Goal: Information Seeking & Learning: Check status

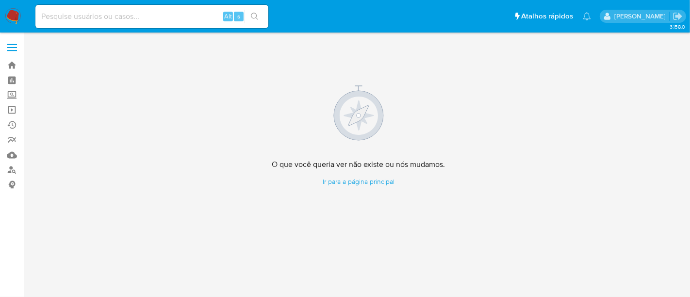
click at [16, 10] on img at bounding box center [13, 16] width 17 height 17
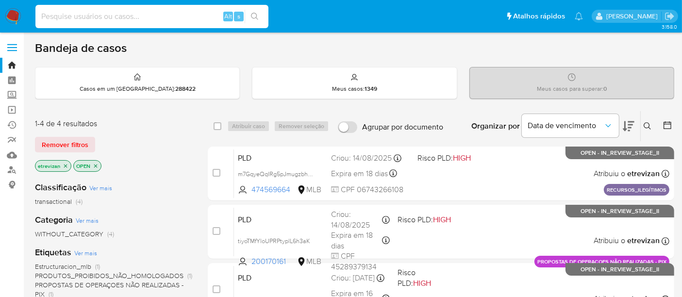
click at [97, 21] on input at bounding box center [151, 16] width 233 height 13
paste input "Cu4qc6LLYpeJIM16TMafVXrA"
type input "Cu4qc6LLYpeJIM16TMafVXrA"
click at [257, 16] on icon "search-icon" at bounding box center [255, 17] width 8 height 8
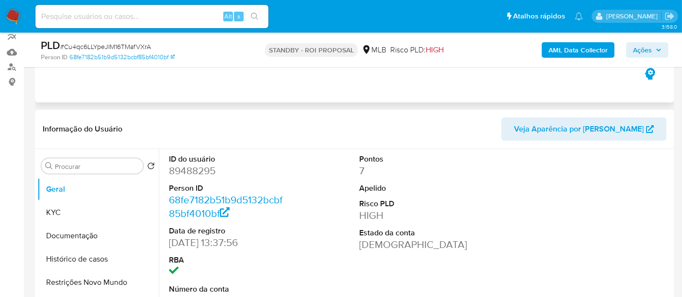
scroll to position [108, 0]
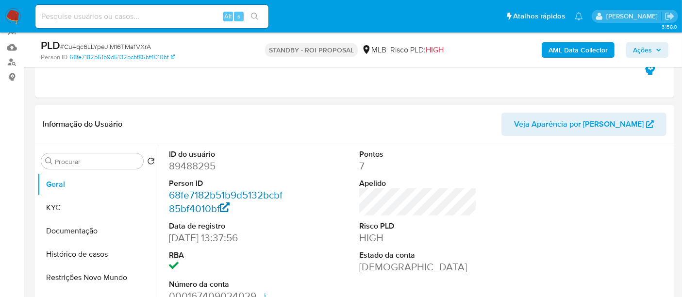
select select "10"
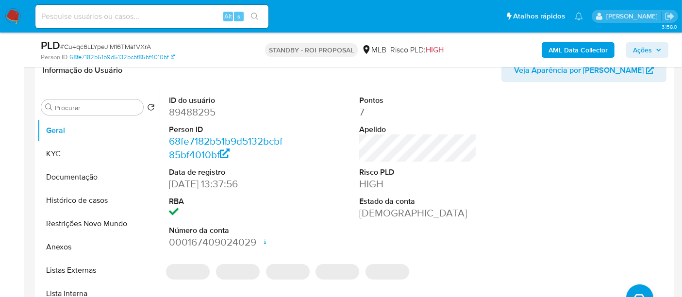
scroll to position [215, 0]
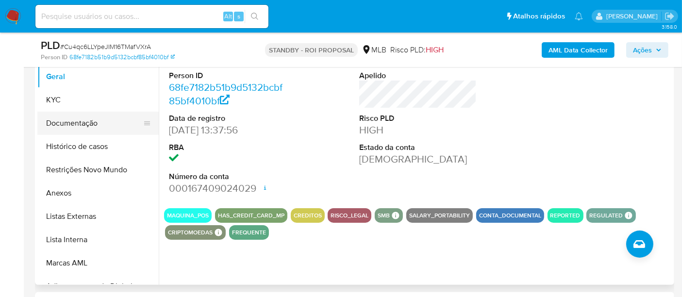
drag, startPoint x: 69, startPoint y: 122, endPoint x: 236, endPoint y: 145, distance: 168.5
click at [70, 122] on button "Documentação" at bounding box center [97, 123] width 121 height 23
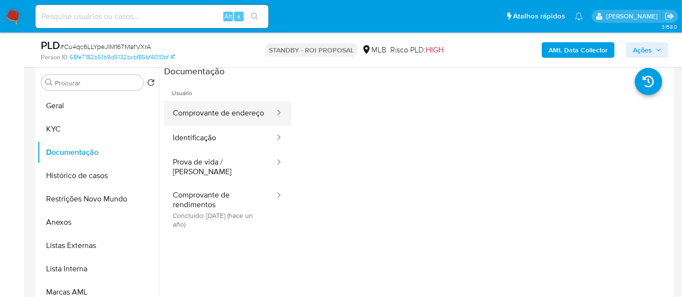
scroll to position [162, 0]
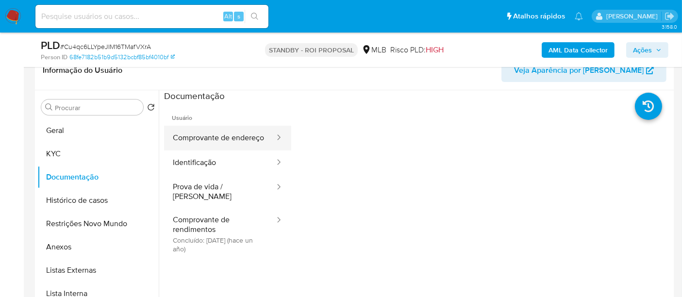
click at [207, 138] on button "Comprovante de endereço" at bounding box center [220, 138] width 112 height 25
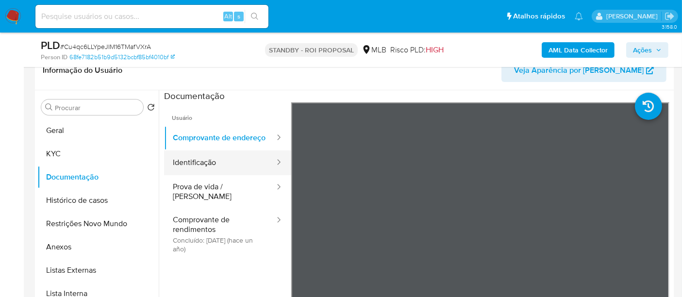
click at [201, 173] on button "Identificação" at bounding box center [220, 162] width 112 height 25
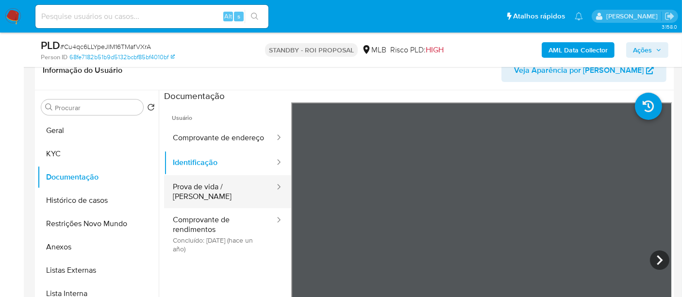
click at [198, 195] on button "Prova de vida / Selfie" at bounding box center [220, 191] width 112 height 33
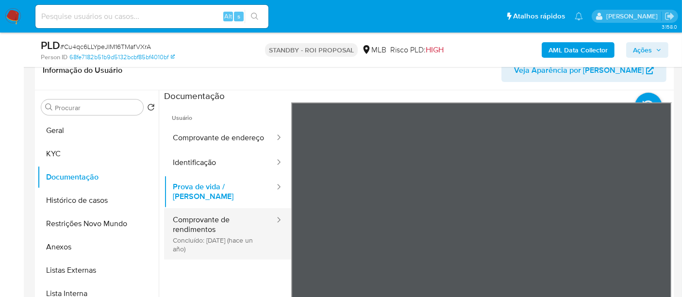
click at [204, 217] on button "Comprovante de rendimentos Concluído: 04/07/2024 (hace un año)" at bounding box center [220, 233] width 112 height 51
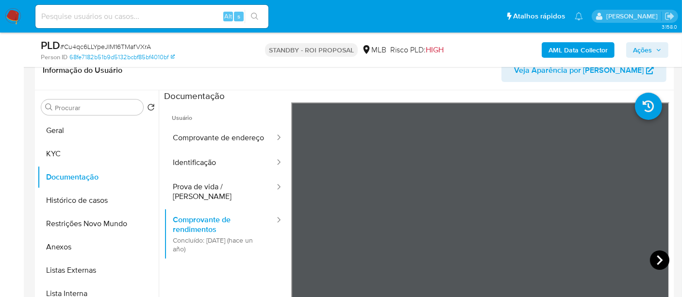
click at [651, 260] on icon at bounding box center [659, 259] width 19 height 19
click at [57, 152] on button "KYC" at bounding box center [94, 153] width 114 height 23
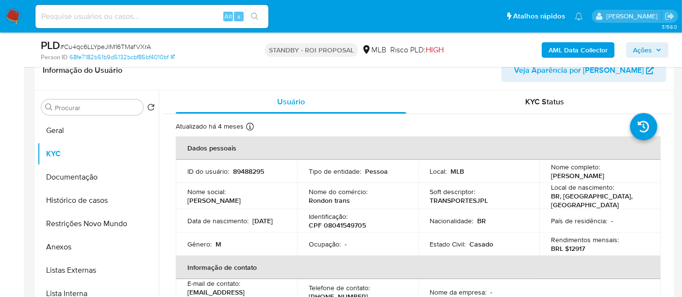
click at [140, 23] on div "Alt s" at bounding box center [151, 16] width 233 height 23
click at [140, 19] on input at bounding box center [151, 16] width 233 height 13
paste input "yTwsnfAT8MpoTwf82dWKvzht"
type input "yTwsnfAT8MpoTwf82dWKvzht"
click at [255, 12] on button "search-icon" at bounding box center [255, 17] width 20 height 14
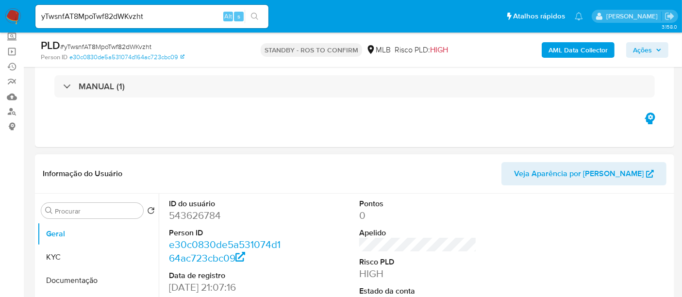
scroll to position [108, 0]
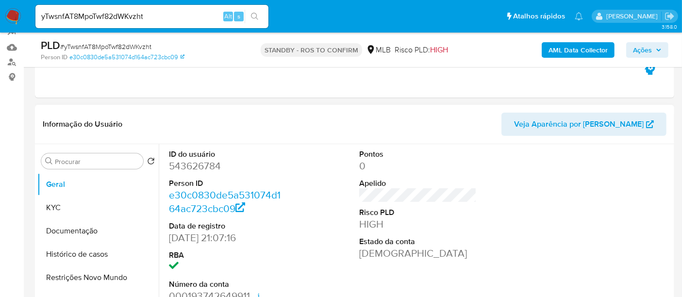
select select "10"
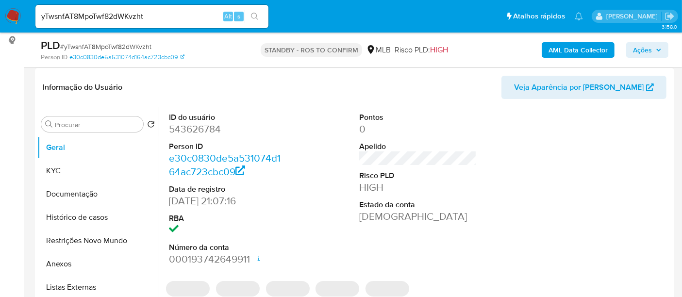
scroll to position [162, 0]
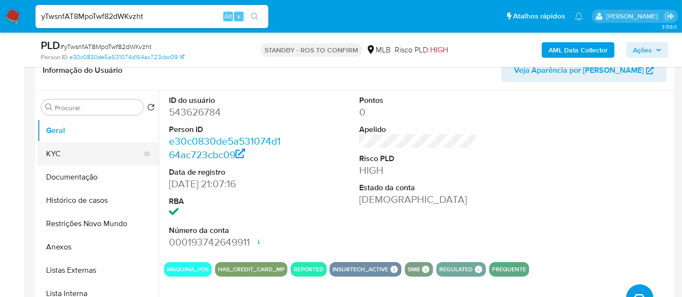
drag, startPoint x: 61, startPoint y: 157, endPoint x: 75, endPoint y: 156, distance: 13.6
click at [61, 157] on button "KYC" at bounding box center [94, 153] width 114 height 23
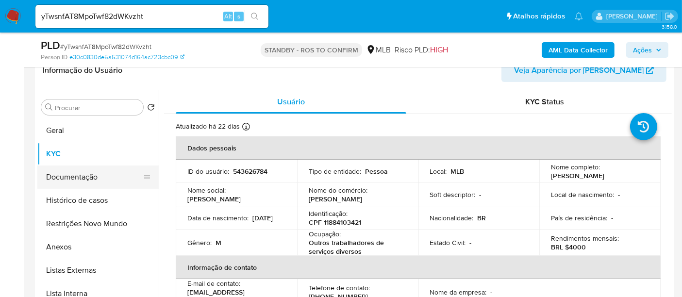
click at [55, 176] on button "Documentação" at bounding box center [94, 176] width 114 height 23
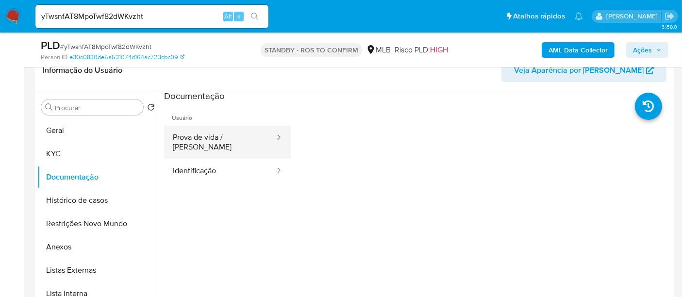
click at [224, 134] on button "Prova de vida / Selfie" at bounding box center [220, 142] width 112 height 33
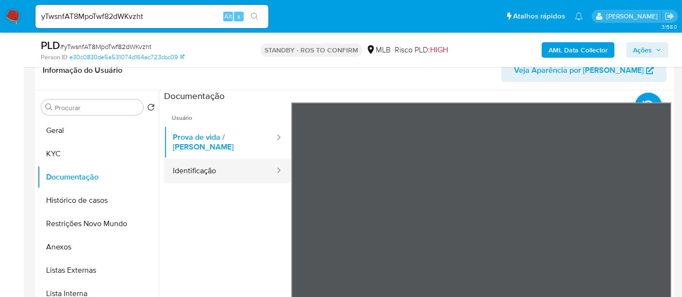
click at [214, 159] on button "Identificação" at bounding box center [220, 171] width 112 height 25
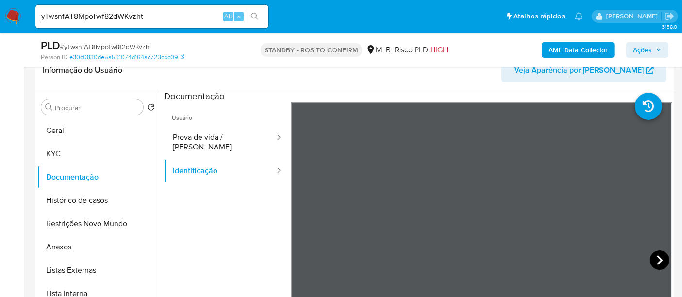
click at [653, 262] on icon at bounding box center [659, 259] width 19 height 19
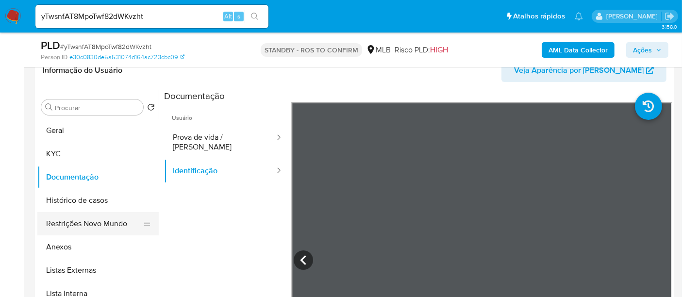
click at [75, 228] on button "Restrições Novo Mundo" at bounding box center [94, 223] width 114 height 23
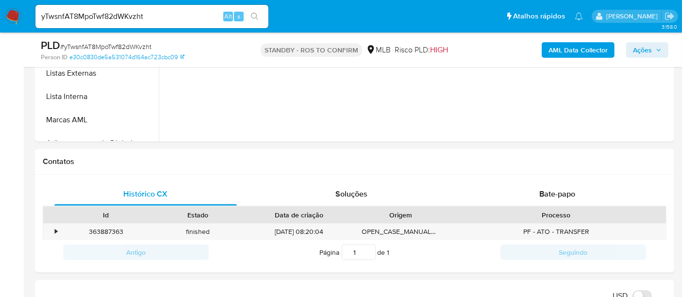
scroll to position [371, 0]
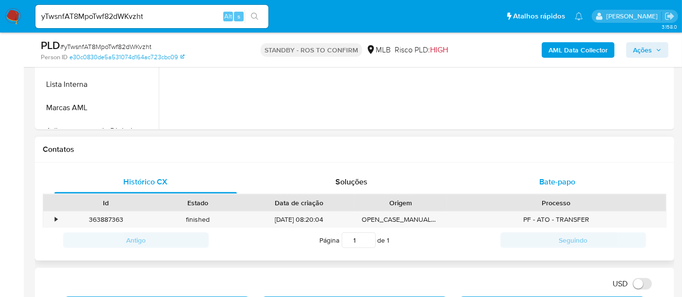
click at [560, 179] on span "Bate-papo" at bounding box center [557, 181] width 36 height 11
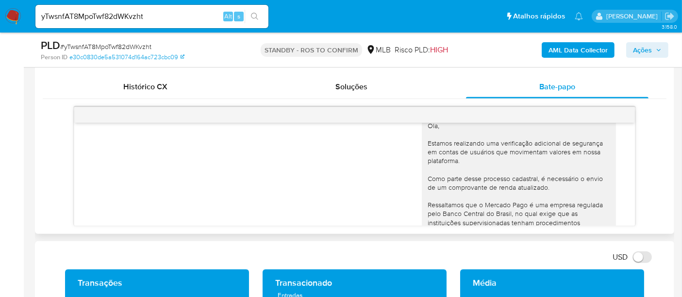
scroll to position [0, 0]
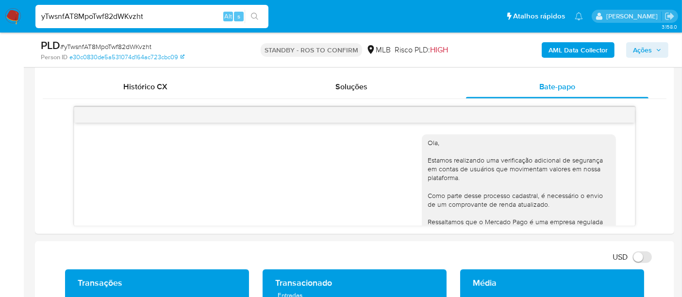
click at [0, 15] on nav "Pausado Ver notificaciones yTwsnfAT8MpoTwf82dWKvzht Alt s Atalhos rápidos Presi…" at bounding box center [341, 16] width 682 height 33
paste input "jMKKfvS6zM7miSq6QEoNoHeI"
type input "jMKKfvS6zM7miSq6QEoNoHeI"
click at [255, 12] on button "search-icon" at bounding box center [255, 17] width 20 height 14
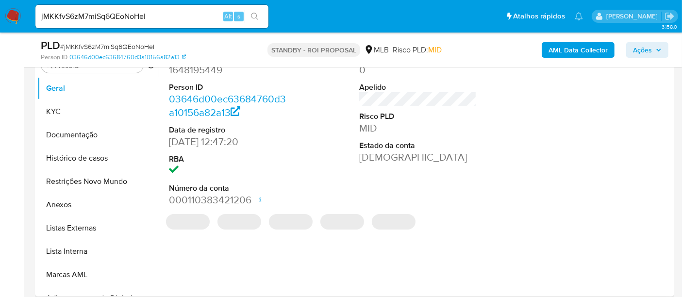
scroll to position [215, 0]
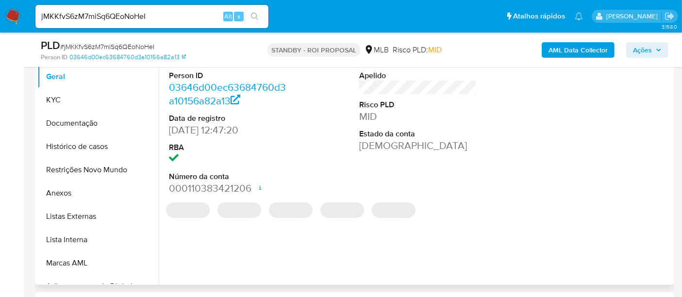
select select "10"
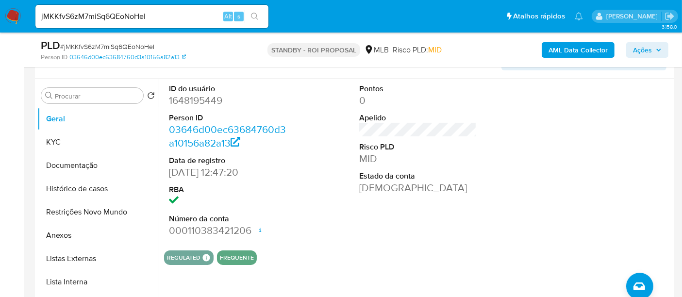
scroll to position [108, 0]
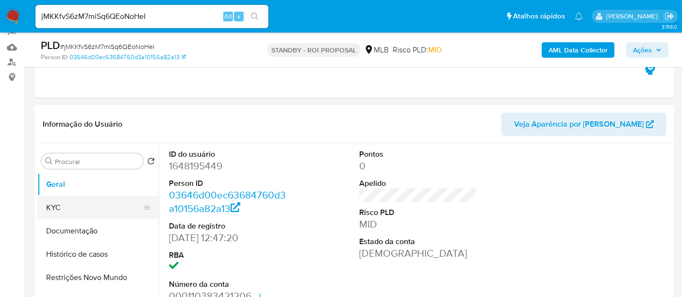
click at [61, 204] on button "KYC" at bounding box center [94, 207] width 114 height 23
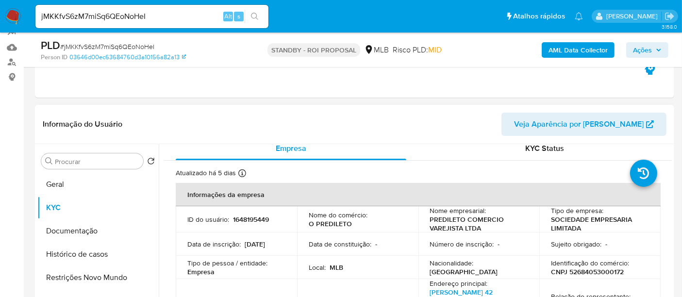
scroll to position [0, 0]
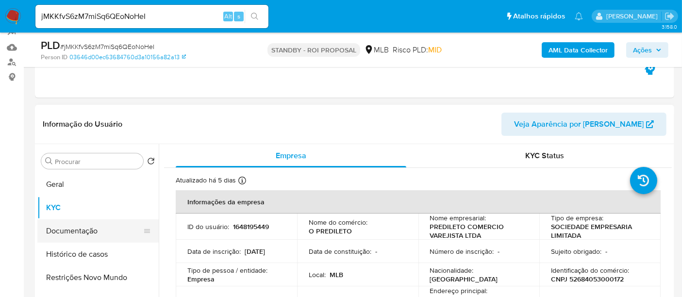
click at [71, 226] on button "Documentação" at bounding box center [94, 230] width 114 height 23
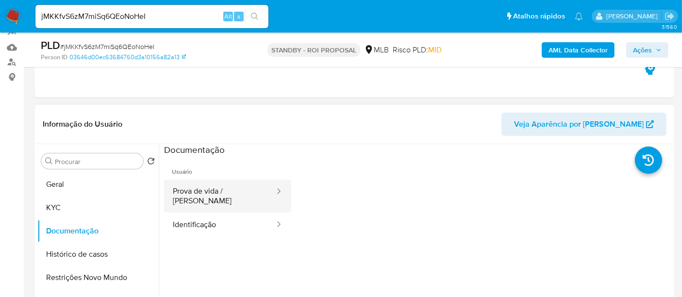
click at [229, 193] on button "Prova de vida / Selfie" at bounding box center [220, 196] width 112 height 33
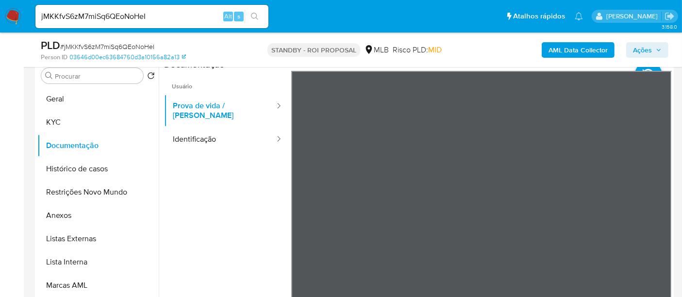
scroll to position [197, 0]
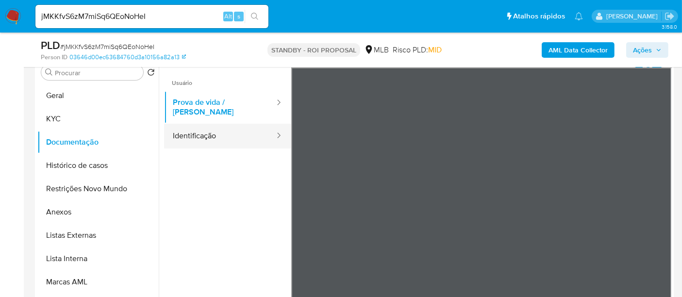
click at [197, 132] on button "Identificação" at bounding box center [220, 136] width 112 height 25
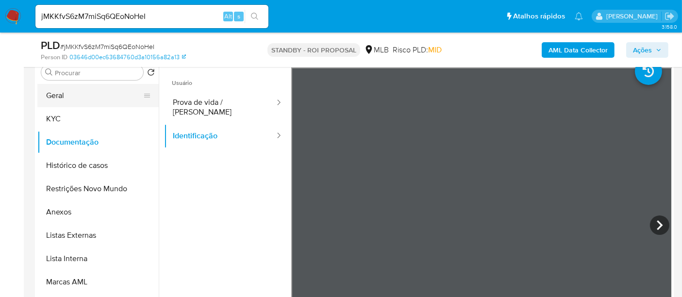
click at [59, 97] on button "Geral" at bounding box center [94, 95] width 114 height 23
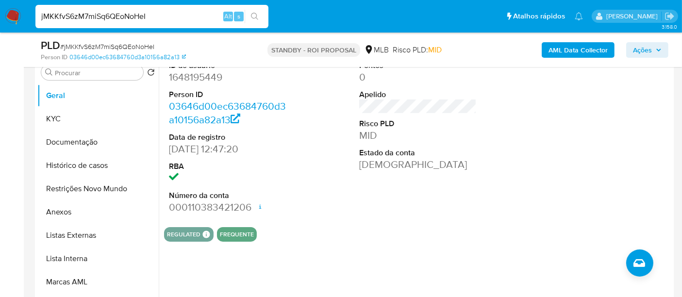
drag, startPoint x: 161, startPoint y: 14, endPoint x: 0, endPoint y: 16, distance: 160.6
click at [0, 16] on nav "Pausado Ver notificaciones jMKKfvS6zM7miSq6QEoNoHeI Alt s Atalhos rápidos Presi…" at bounding box center [341, 16] width 682 height 33
paste input "SRdtJTf1RQWgOp0F2HR4TDQ3"
type input "SRdtJTf1RQWgOp0F2HR4TDQ3"
click at [258, 12] on button "search-icon" at bounding box center [255, 17] width 20 height 14
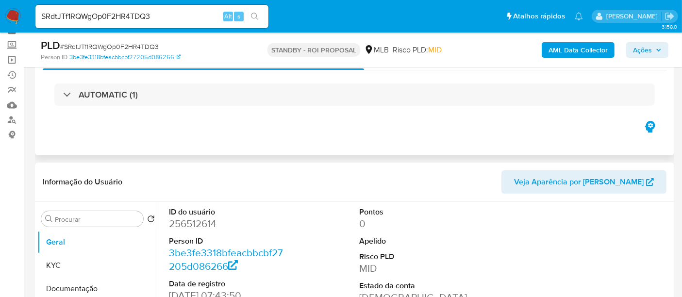
scroll to position [108, 0]
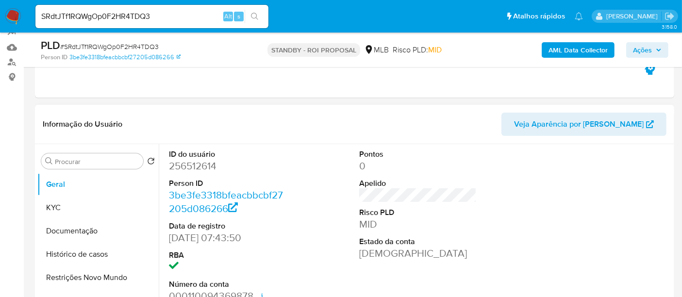
select select "10"
click at [66, 202] on button "KYC" at bounding box center [94, 207] width 114 height 23
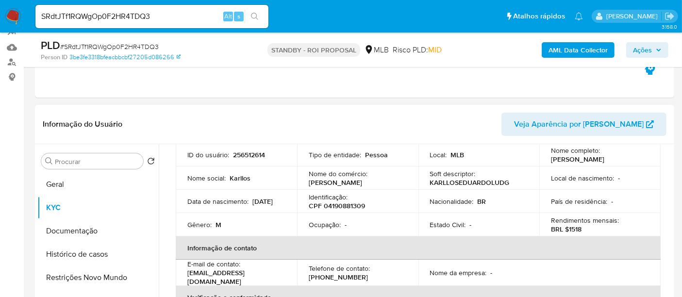
scroll to position [54, 0]
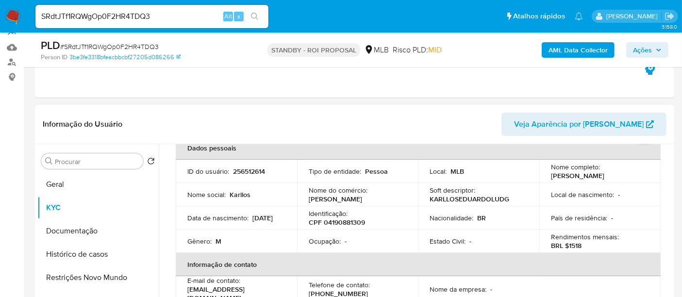
drag, startPoint x: 185, startPoint y: 229, endPoint x: 227, endPoint y: 228, distance: 41.7
click at [227, 228] on td "Data de nascimento : 13/12/2002" at bounding box center [236, 217] width 121 height 23
copy p "13/12/2002"
drag, startPoint x: 56, startPoint y: 187, endPoint x: 72, endPoint y: 189, distance: 16.6
click at [56, 187] on button "Geral" at bounding box center [94, 184] width 114 height 23
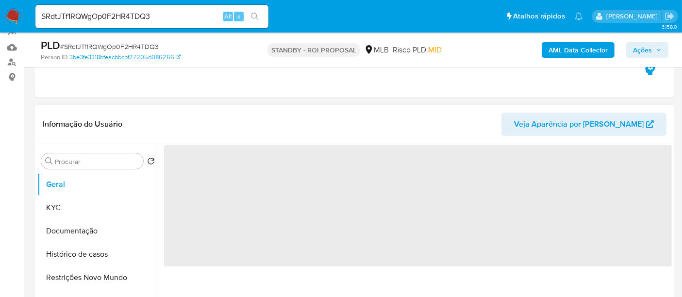
scroll to position [0, 0]
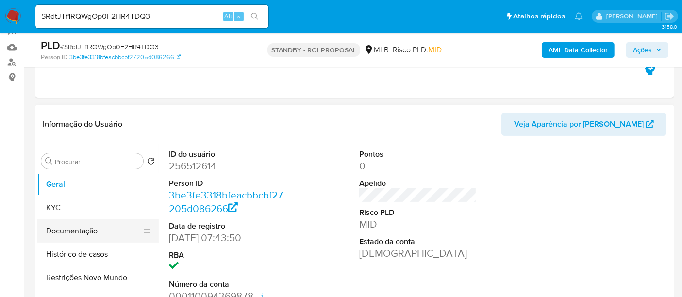
click at [82, 228] on button "Documentação" at bounding box center [94, 230] width 114 height 23
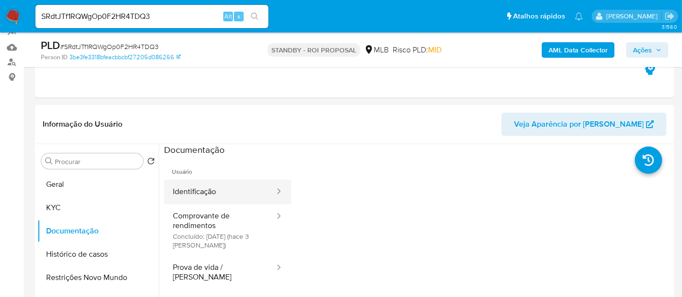
click at [223, 186] on button "Identificação" at bounding box center [220, 192] width 112 height 25
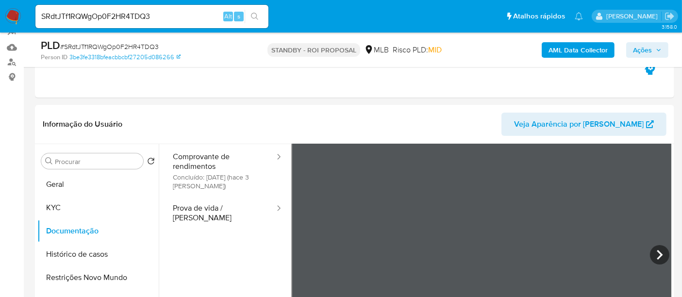
scroll to position [82, 0]
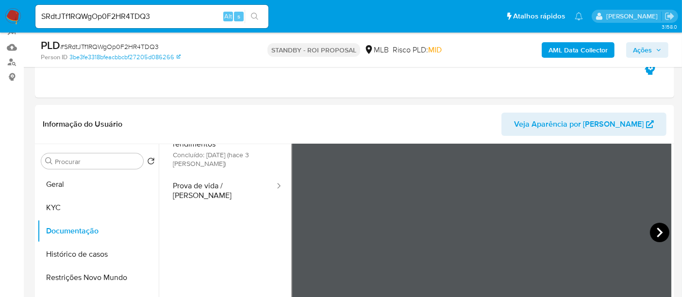
click at [657, 228] on icon at bounding box center [660, 233] width 6 height 10
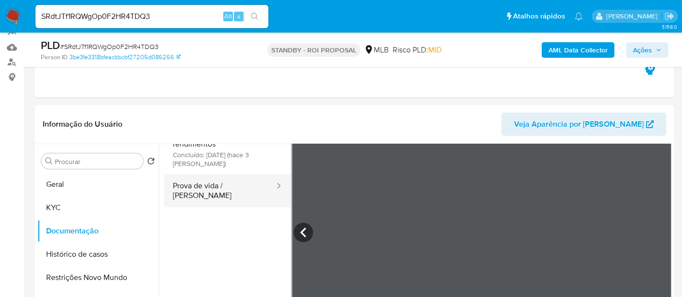
click at [210, 193] on button "Prova de vida / Selfie" at bounding box center [220, 190] width 112 height 33
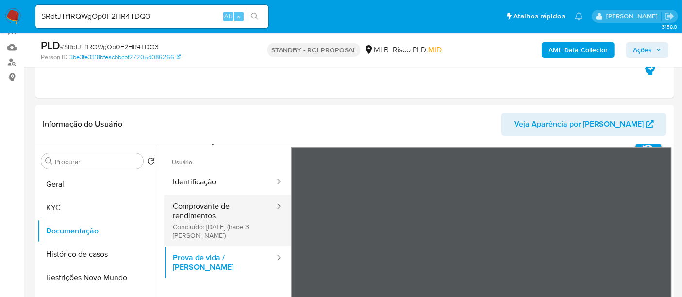
scroll to position [0, 0]
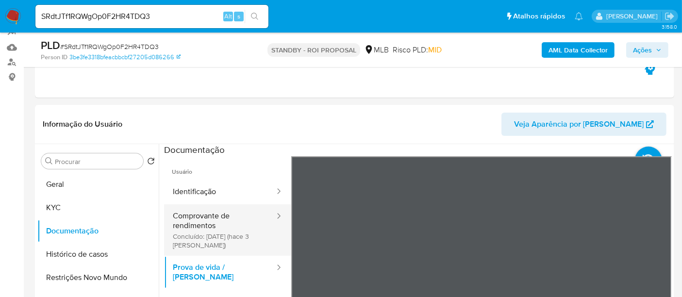
click at [216, 216] on button "Comprovante de rendimentos Concluído: 07/09/2025 (hace 3 días)" at bounding box center [220, 229] width 112 height 51
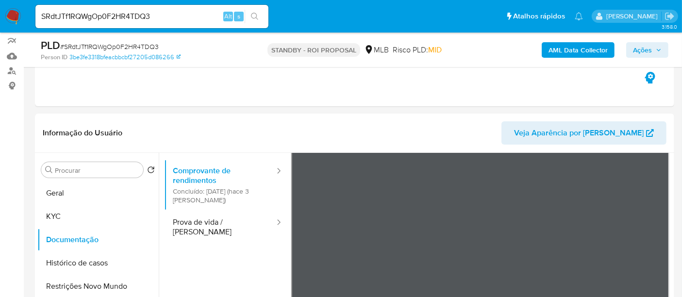
scroll to position [162, 0]
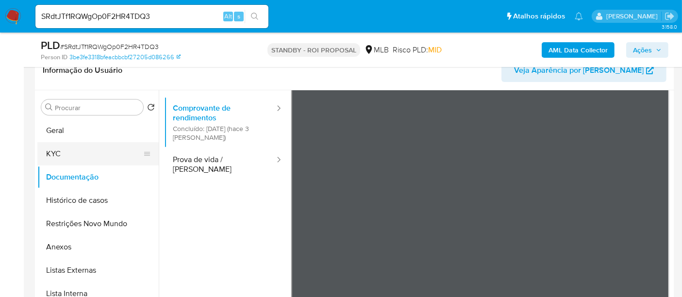
click at [64, 156] on button "KYC" at bounding box center [94, 153] width 114 height 23
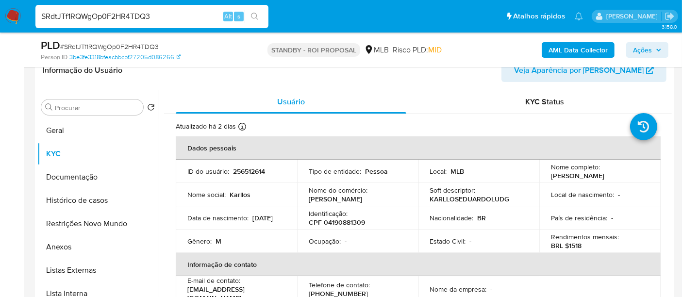
drag, startPoint x: 170, startPoint y: 15, endPoint x: 0, endPoint y: 21, distance: 170.5
click at [0, 21] on nav "Pausado Ver notificaciones SRdtJTf1RQWgOp0F2HR4TDQ3 Alt s Atalhos rápidos Presi…" at bounding box center [341, 16] width 682 height 33
paste input "QlHGrYDzMwrNOmvX585QhDhR"
type input "QlHGrYDzMwrNOmvX585QhDhR"
click at [256, 10] on button "search-icon" at bounding box center [255, 17] width 20 height 14
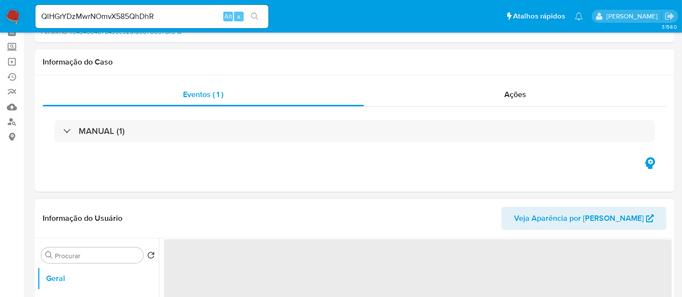
scroll to position [108, 0]
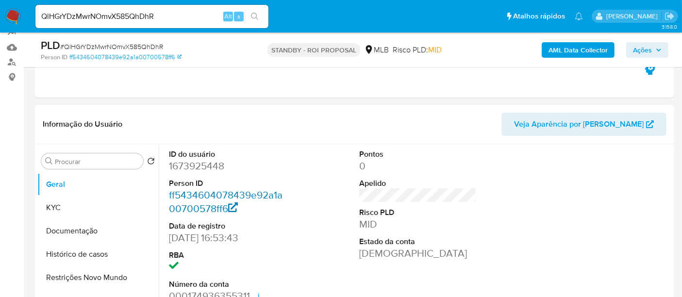
select select "10"
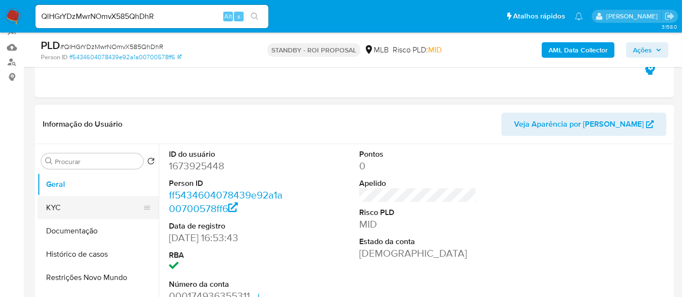
click at [68, 210] on button "KYC" at bounding box center [94, 207] width 114 height 23
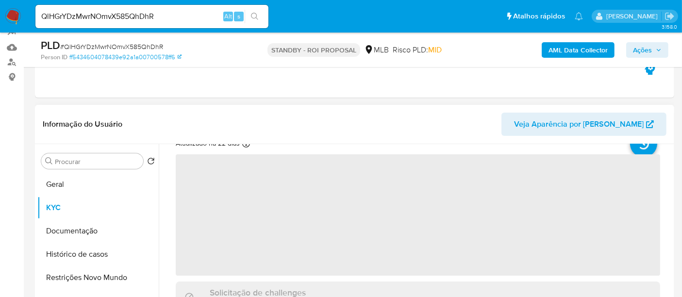
scroll to position [54, 0]
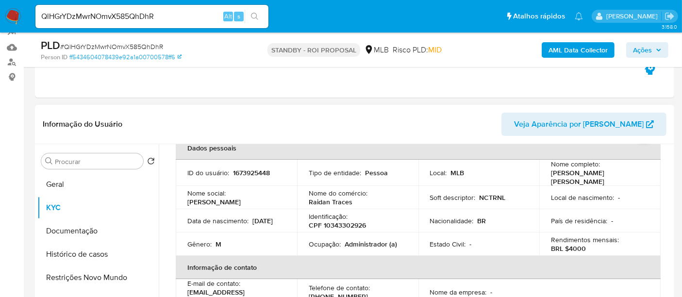
drag, startPoint x: 185, startPoint y: 224, endPoint x: 238, endPoint y: 227, distance: 53.5
click at [238, 227] on td "Data de nascimento : 02/09/2005" at bounding box center [236, 220] width 121 height 23
copy p "02/09/2005"
click at [64, 183] on button "Geral" at bounding box center [94, 184] width 114 height 23
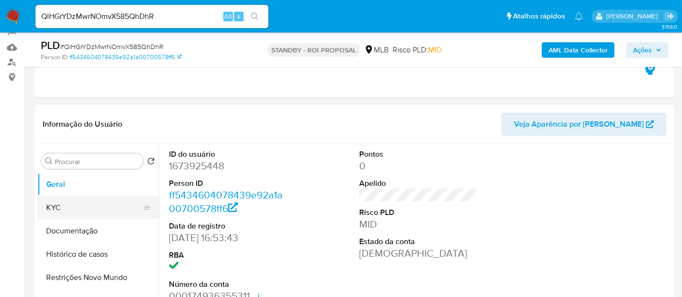
click at [66, 204] on button "KYC" at bounding box center [94, 207] width 114 height 23
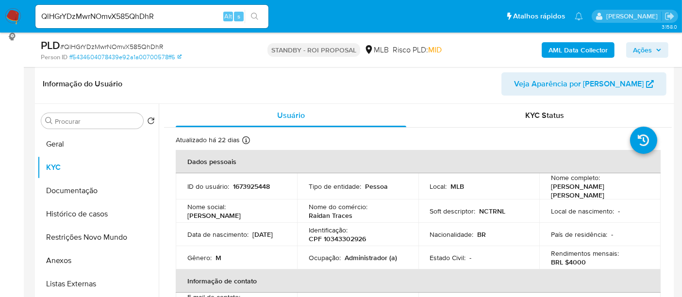
scroll to position [161, 0]
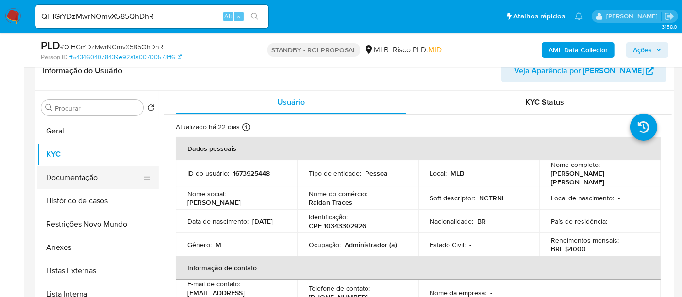
click at [78, 177] on button "Documentação" at bounding box center [94, 177] width 114 height 23
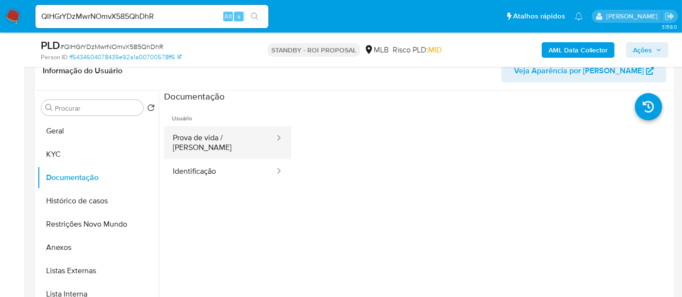
click at [215, 138] on button "Prova de vida / Selfie" at bounding box center [220, 142] width 112 height 33
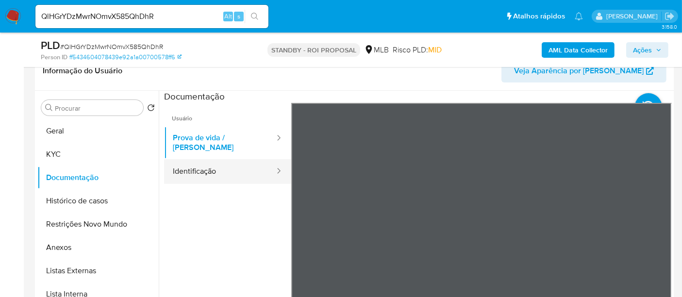
click at [208, 162] on button "Identificação" at bounding box center [220, 171] width 112 height 25
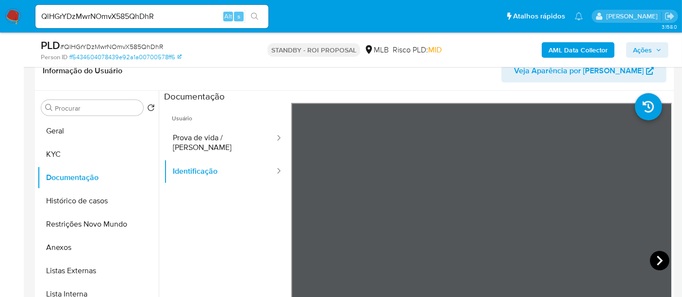
click at [661, 261] on icon at bounding box center [659, 260] width 19 height 19
click at [301, 258] on icon at bounding box center [303, 261] width 6 height 10
click at [72, 158] on button "KYC" at bounding box center [94, 154] width 114 height 23
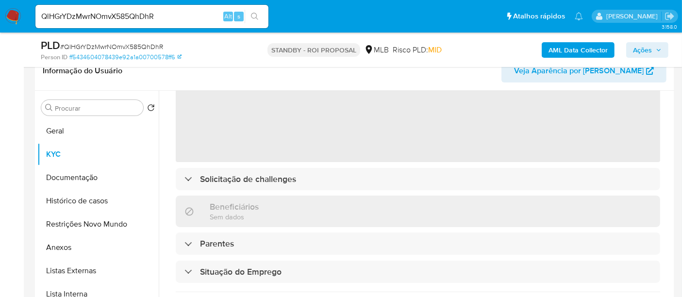
scroll to position [108, 0]
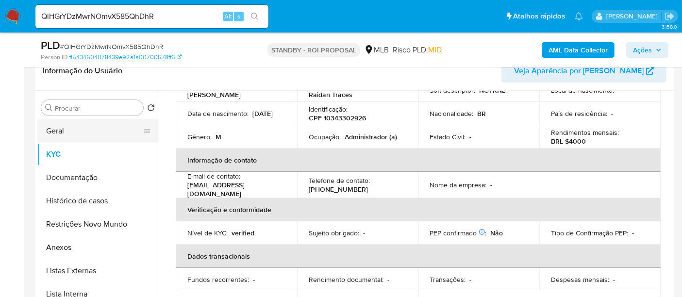
click at [73, 130] on button "Geral" at bounding box center [94, 130] width 114 height 23
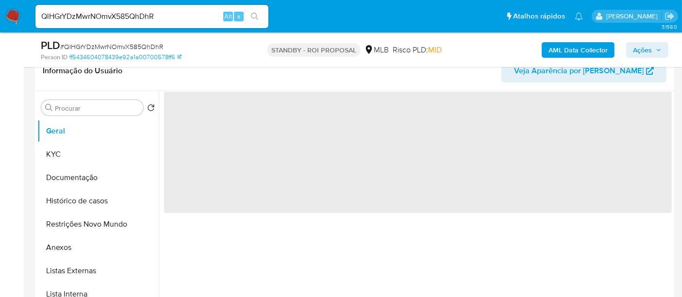
scroll to position [0, 0]
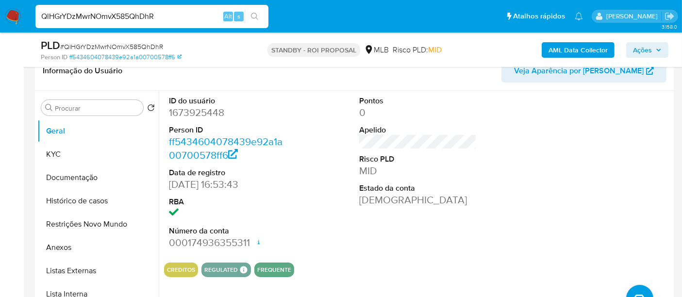
drag, startPoint x: 184, startPoint y: 17, endPoint x: 0, endPoint y: 11, distance: 184.5
click at [0, 11] on nav "Pausado Ver notificaciones QlHGrYDzMwrNOmvX585QhDhR Alt s Atalhos rápidos Presi…" at bounding box center [341, 16] width 682 height 33
paste input "coky1dmGruMalBbWBjq5d8Sp"
type input "coky1dmGruMalBbWBjq5d8Sp"
click at [256, 10] on button "search-icon" at bounding box center [255, 17] width 20 height 14
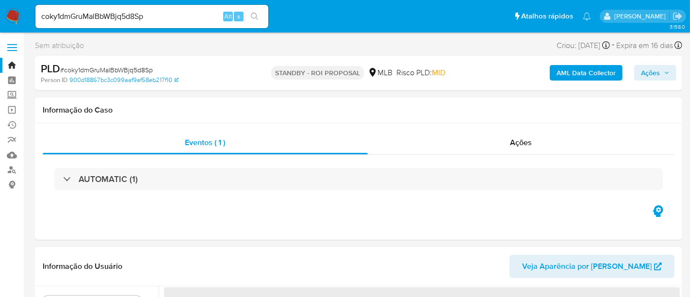
select select "10"
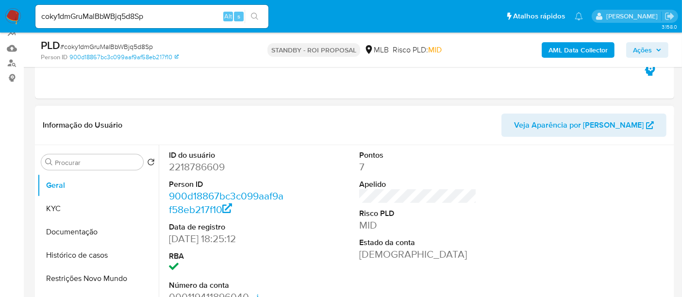
scroll to position [108, 0]
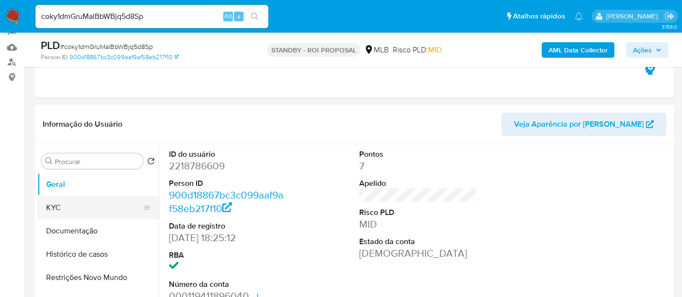
drag, startPoint x: 69, startPoint y: 207, endPoint x: 86, endPoint y: 207, distance: 17.0
click at [69, 207] on button "KYC" at bounding box center [94, 207] width 114 height 23
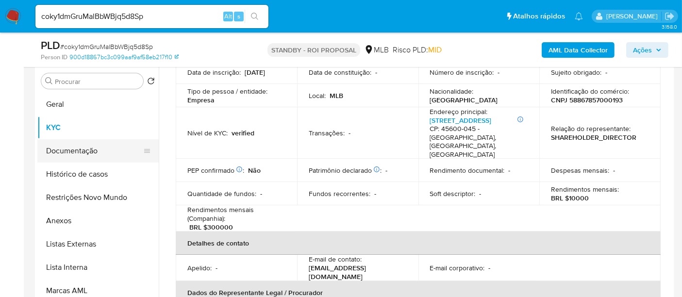
click at [62, 149] on button "Documentação" at bounding box center [94, 150] width 114 height 23
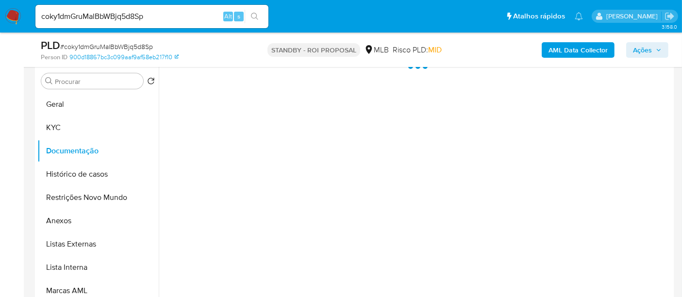
scroll to position [0, 0]
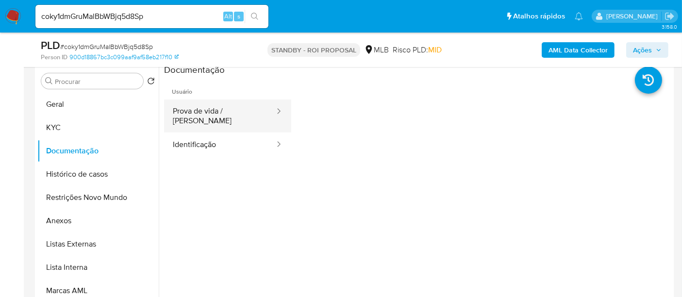
click at [227, 114] on button "Prova de vida / Selfie" at bounding box center [220, 115] width 112 height 33
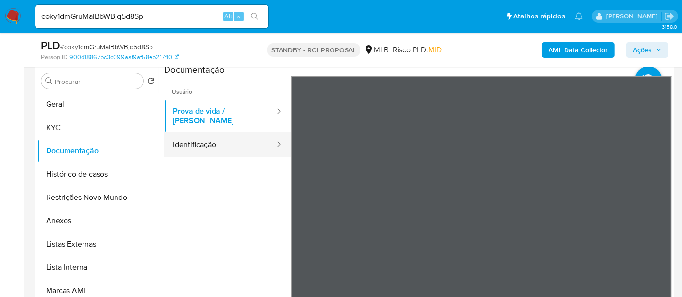
click at [214, 134] on button "Identificação" at bounding box center [220, 144] width 112 height 25
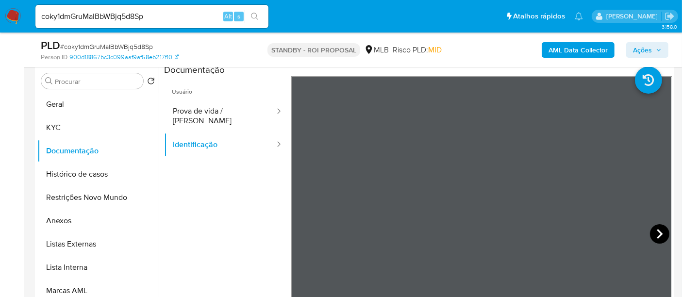
click at [657, 229] on icon at bounding box center [660, 234] width 6 height 10
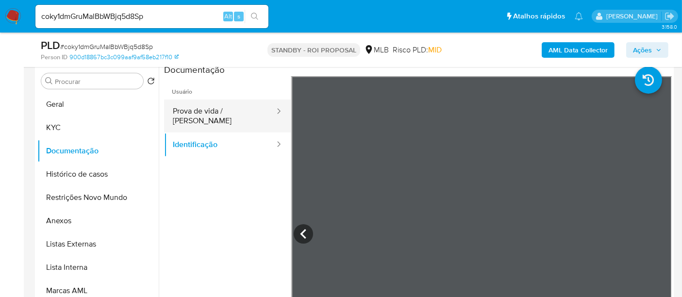
click at [203, 108] on button "Prova de vida / Selfie" at bounding box center [220, 115] width 112 height 33
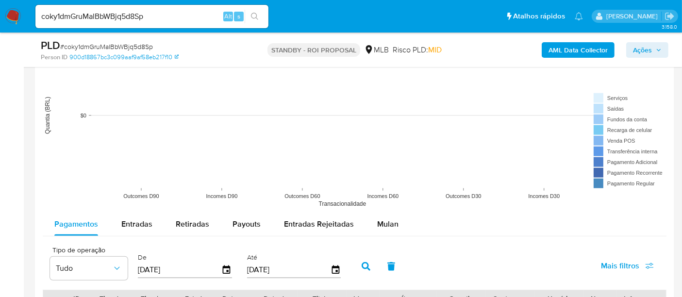
scroll to position [835, 0]
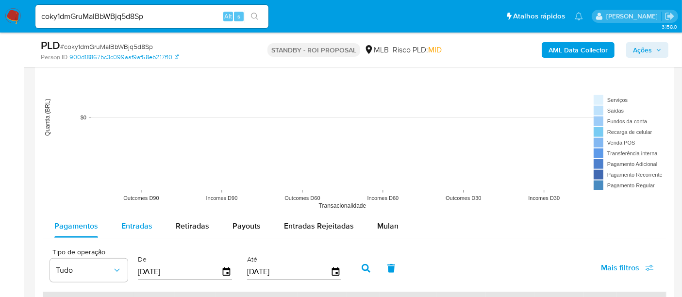
click at [145, 220] on span "Entradas" at bounding box center [136, 225] width 31 height 11
select select "10"
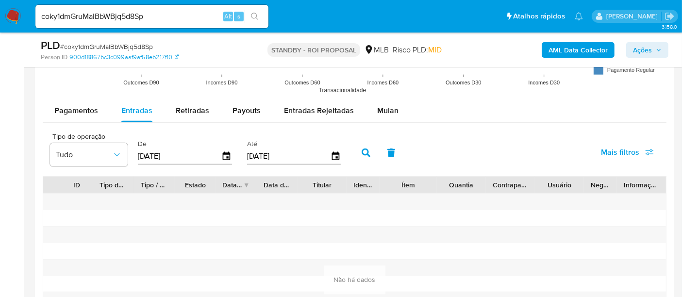
scroll to position [912, 0]
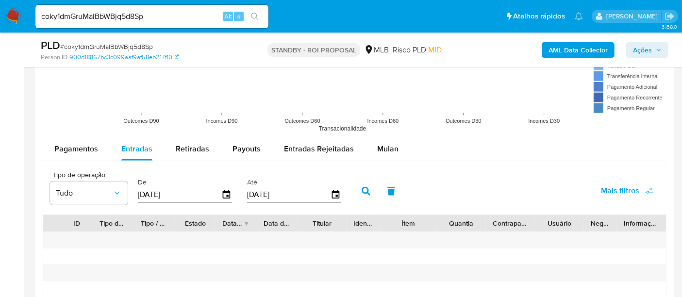
drag, startPoint x: 186, startPoint y: 192, endPoint x: 0, endPoint y: 201, distance: 186.1
type input "0_/__/____"
click at [156, 193] on input "10/12/025_" at bounding box center [179, 195] width 83 height 16
type input "0_/__/____"
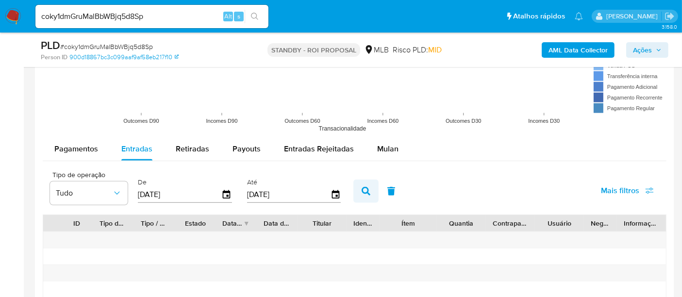
type input "01/01/2025"
click at [362, 190] on icon "button" at bounding box center [366, 191] width 9 height 9
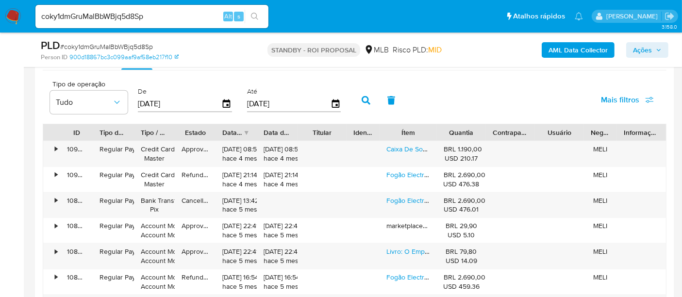
scroll to position [1020, 0]
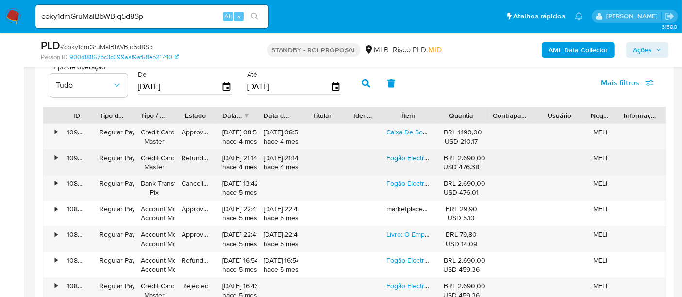
click at [400, 153] on link "Fogão Electrolux 52ers Com Porta Com Visor - Inox" at bounding box center [463, 158] width 154 height 10
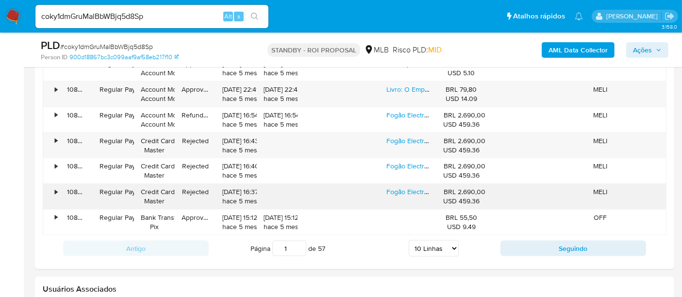
scroll to position [1181, 0]
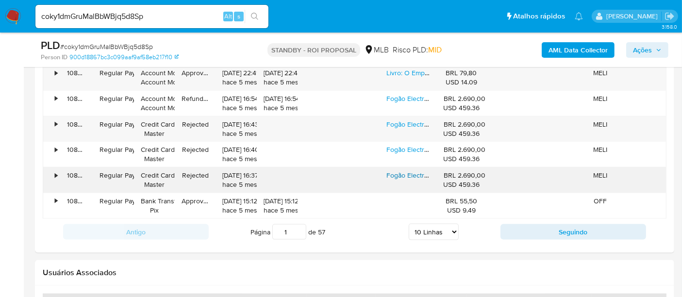
click at [406, 172] on link "Fogão Electrolux 52ers Com Porta Com Visor - Inox" at bounding box center [463, 175] width 154 height 10
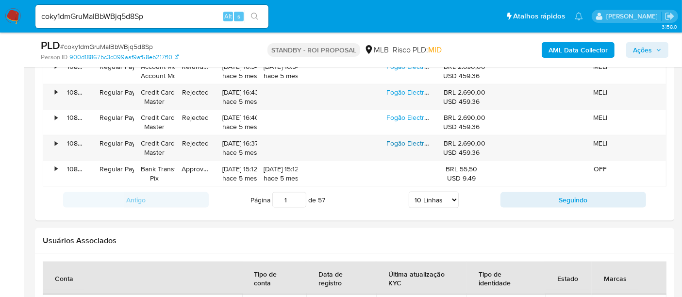
scroll to position [1235, 0]
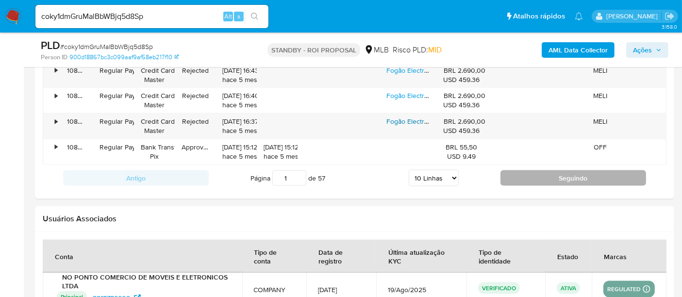
click at [564, 176] on button "Seguindo" at bounding box center [573, 178] width 146 height 16
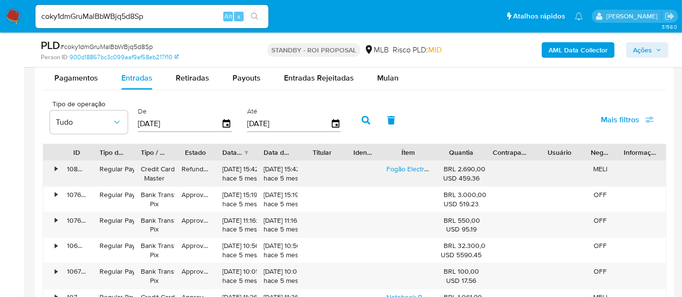
scroll to position [966, 0]
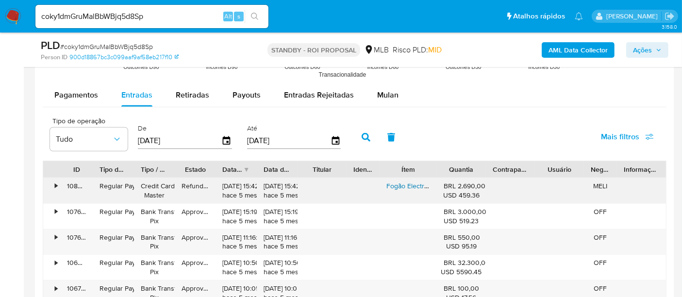
click at [404, 182] on link "Fogão Electrolux 52ers Com Porta Com Visor - Inox" at bounding box center [463, 186] width 154 height 10
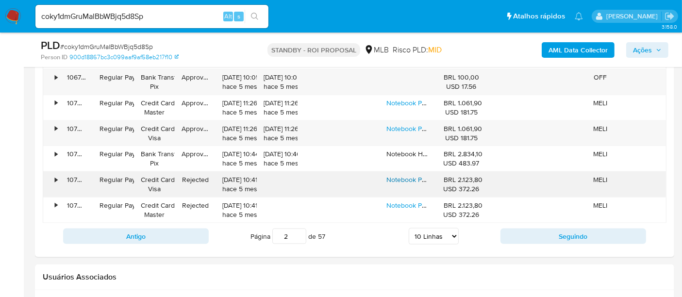
scroll to position [1181, 0]
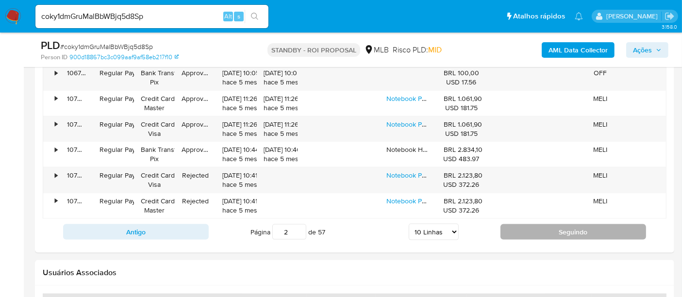
click at [552, 227] on button "Seguindo" at bounding box center [573, 232] width 146 height 16
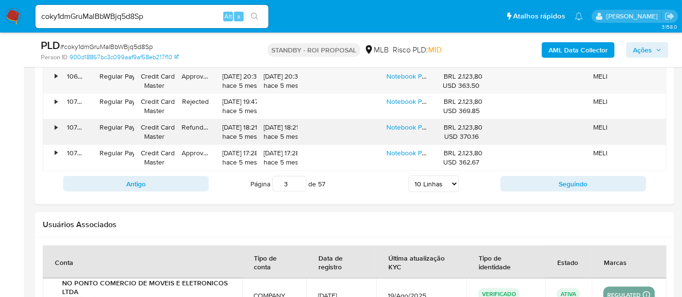
scroll to position [1165, 0]
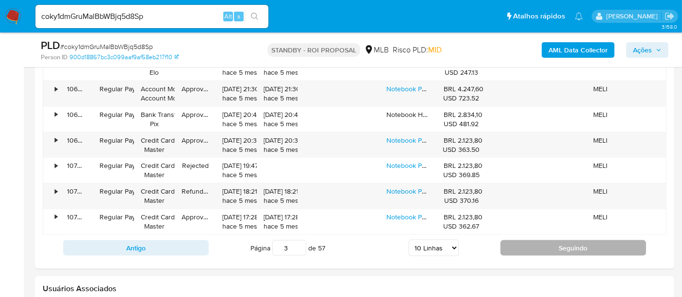
click at [568, 243] on button "Seguindo" at bounding box center [573, 248] width 146 height 16
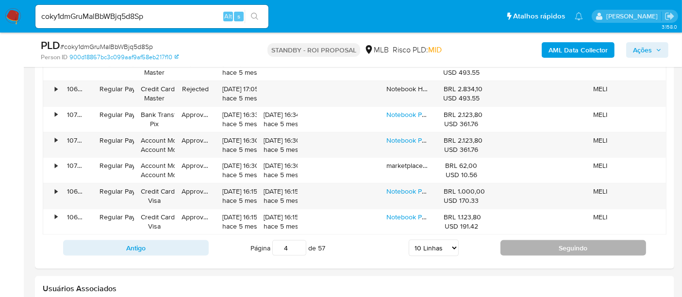
click at [578, 244] on button "Seguindo" at bounding box center [573, 248] width 146 height 16
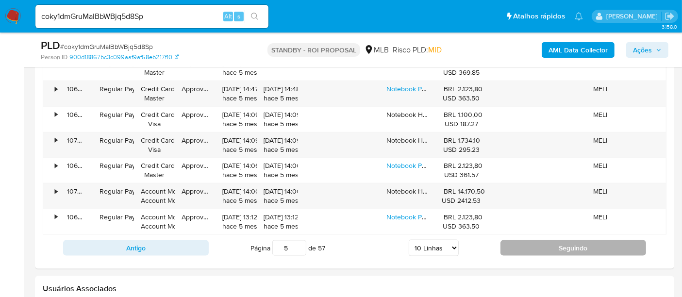
drag, startPoint x: 573, startPoint y: 245, endPoint x: 521, endPoint y: 231, distance: 53.3
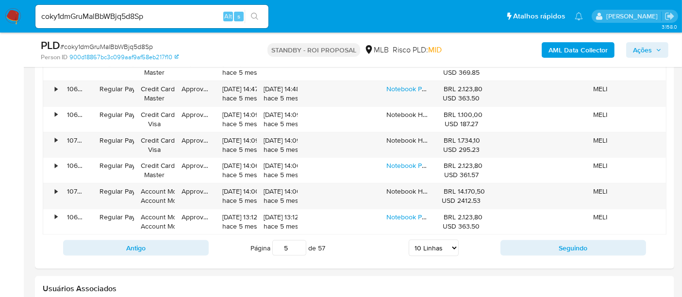
click at [573, 246] on button "Seguindo" at bounding box center [573, 248] width 146 height 16
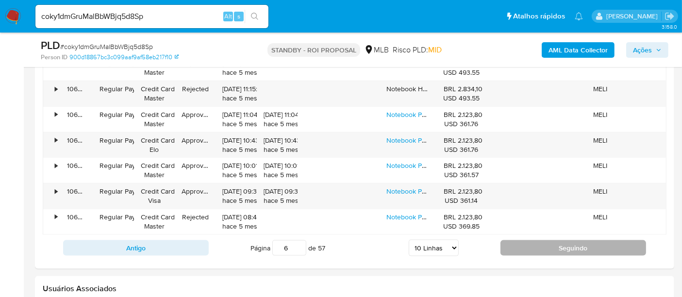
click at [588, 245] on button "Seguindo" at bounding box center [573, 248] width 146 height 16
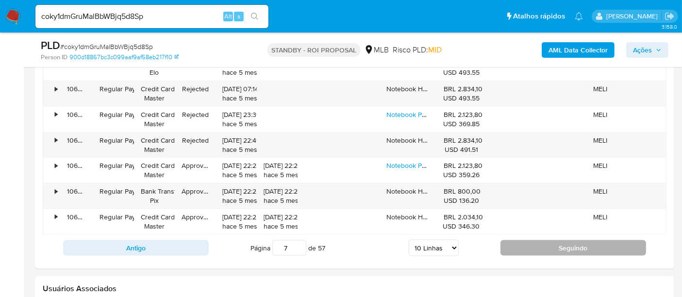
click at [552, 245] on button "Seguindo" at bounding box center [573, 248] width 146 height 16
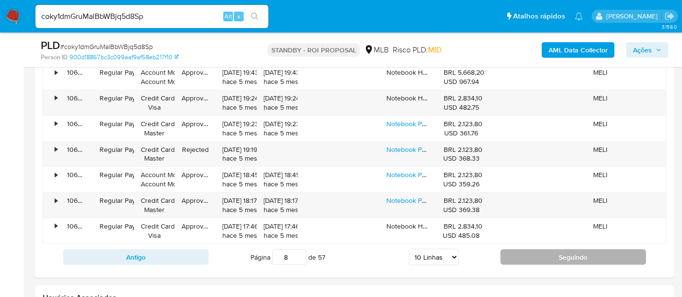
click at [571, 258] on button "Seguindo" at bounding box center [573, 257] width 146 height 16
type input "9"
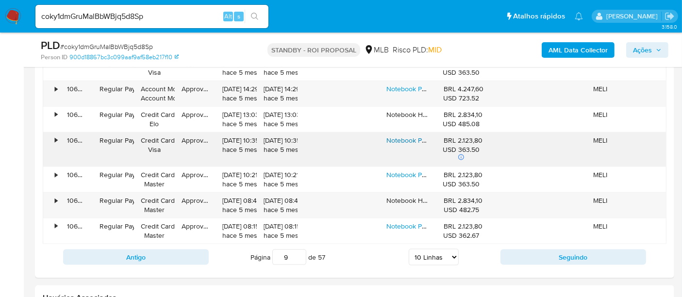
click at [398, 136] on link "Notebook Positivo Master N2240 Intel® Core I5-1155g7 Windows 11 Pro 8gb Ram 256…" at bounding box center [563, 140] width 354 height 10
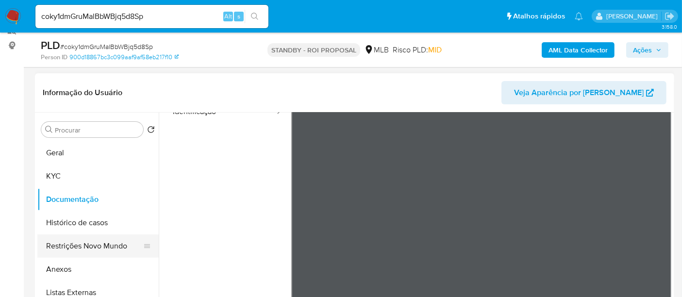
scroll to position [172, 0]
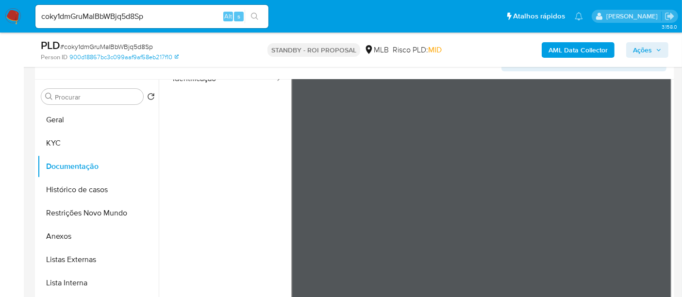
drag, startPoint x: 68, startPoint y: 120, endPoint x: 156, endPoint y: 125, distance: 88.5
click at [68, 120] on button "Geral" at bounding box center [97, 119] width 121 height 23
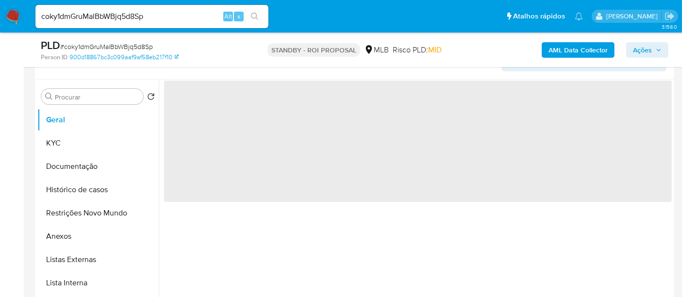
scroll to position [0, 0]
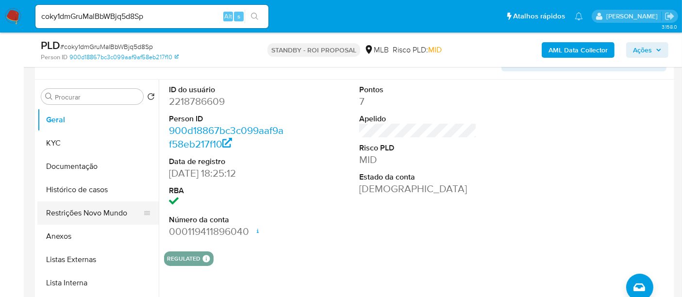
click at [70, 211] on button "Restrições Novo Mundo" at bounding box center [94, 212] width 114 height 23
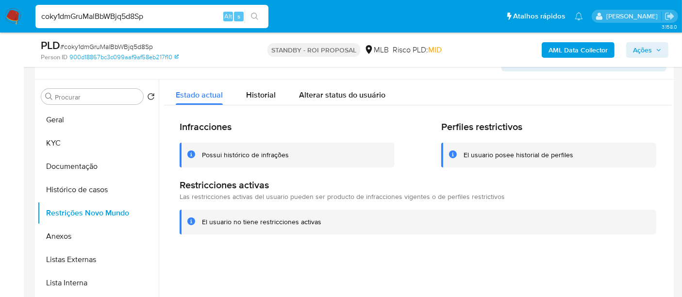
drag, startPoint x: 166, startPoint y: 14, endPoint x: 0, endPoint y: 16, distance: 166.0
click at [0, 16] on nav "Pausado Ver notificaciones coky1dmGruMalBbWBjq5d8Sp Alt s Atalhos rápidos Presi…" at bounding box center [341, 16] width 682 height 33
paste input "XahYAPtjGSeuHYBTg1vo18dk"
type input "XahYAPtjGSeuHYBTg1vo18dk"
click at [259, 14] on button "search-icon" at bounding box center [255, 17] width 20 height 14
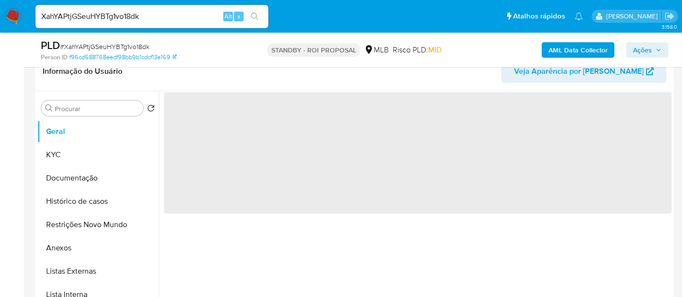
scroll to position [162, 0]
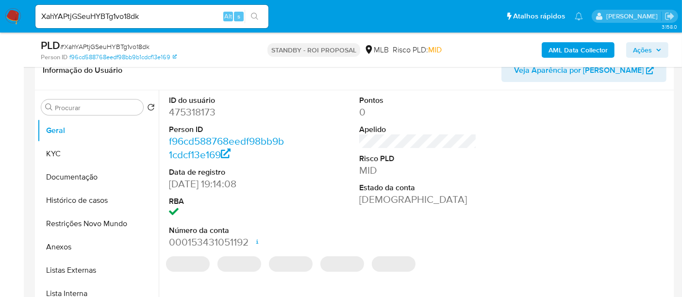
select select "10"
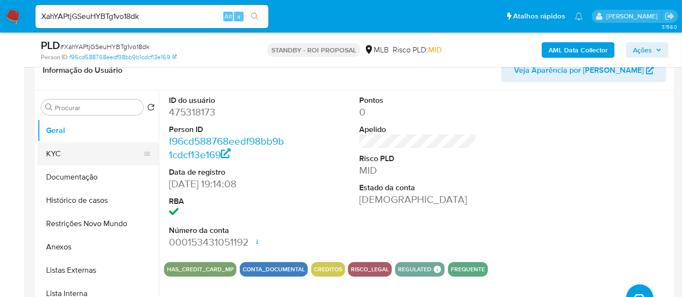
drag, startPoint x: 69, startPoint y: 150, endPoint x: 79, endPoint y: 150, distance: 9.2
click at [69, 150] on button "KYC" at bounding box center [94, 153] width 114 height 23
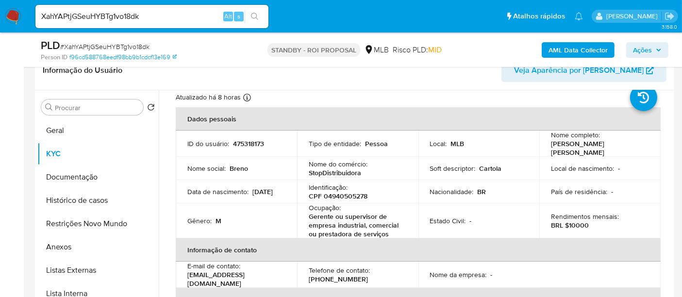
scroll to position [54, 0]
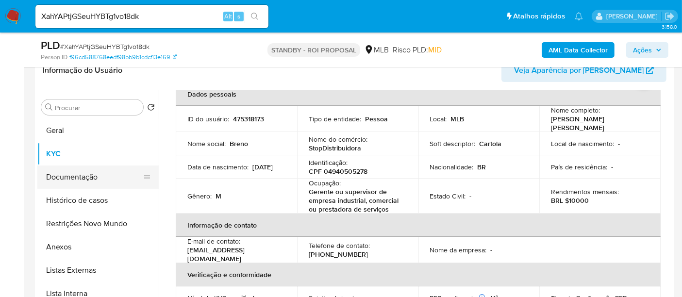
drag, startPoint x: 71, startPoint y: 174, endPoint x: 80, endPoint y: 172, distance: 8.9
click at [71, 174] on button "Documentação" at bounding box center [94, 176] width 114 height 23
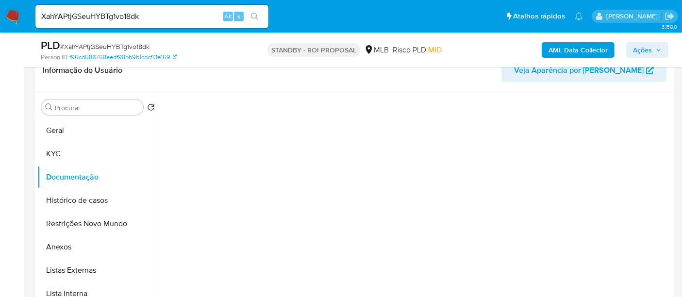
scroll to position [0, 0]
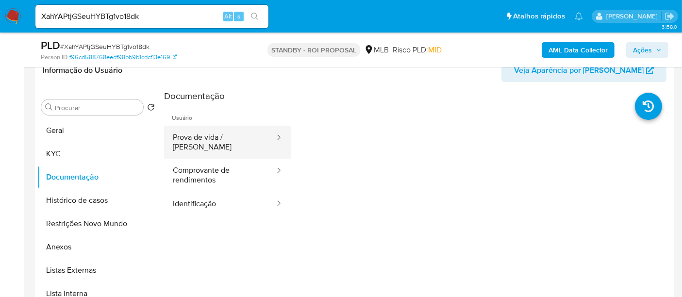
click at [219, 136] on button "Prova de vida / Selfie" at bounding box center [220, 142] width 112 height 33
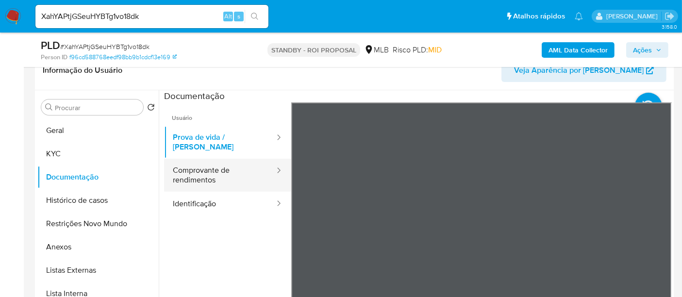
click at [209, 168] on button "Comprovante de rendimentos" at bounding box center [220, 175] width 112 height 33
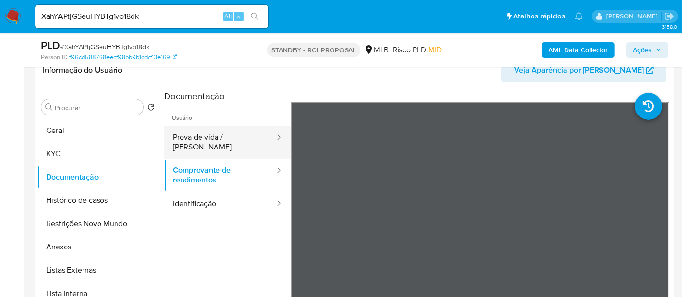
drag, startPoint x: 244, startPoint y: 132, endPoint x: 240, endPoint y: 140, distance: 8.5
click at [244, 132] on button "Prova de vida / Selfie" at bounding box center [220, 142] width 112 height 33
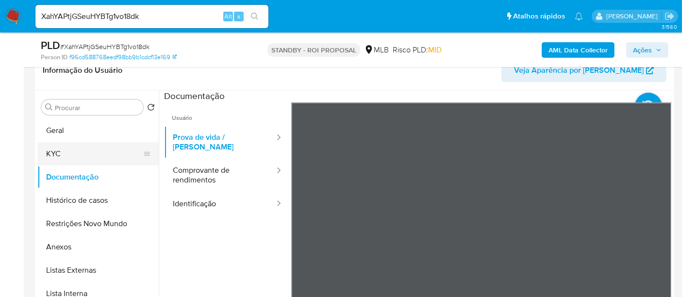
click at [57, 152] on button "KYC" at bounding box center [94, 153] width 114 height 23
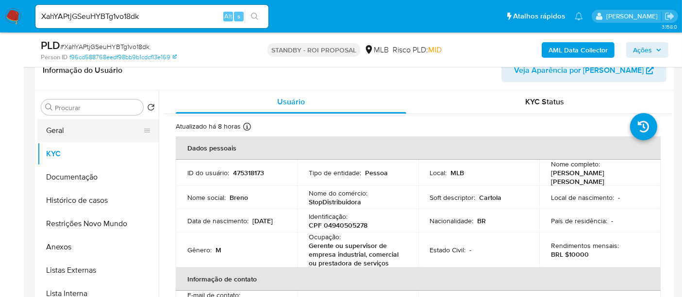
click at [64, 129] on button "Geral" at bounding box center [94, 130] width 114 height 23
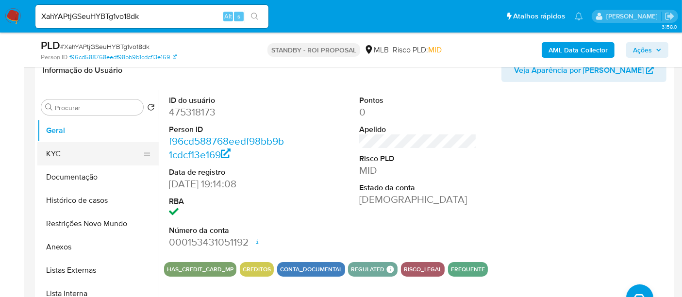
click at [67, 154] on button "KYC" at bounding box center [94, 153] width 114 height 23
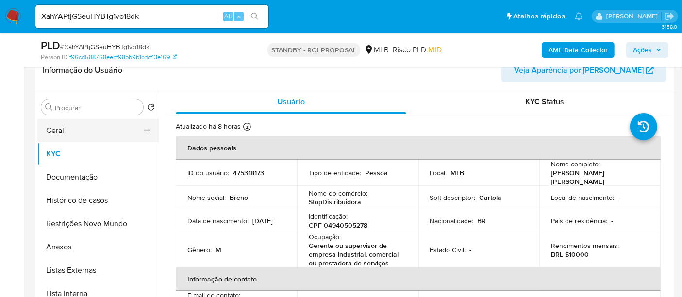
click at [53, 126] on button "Geral" at bounding box center [94, 130] width 114 height 23
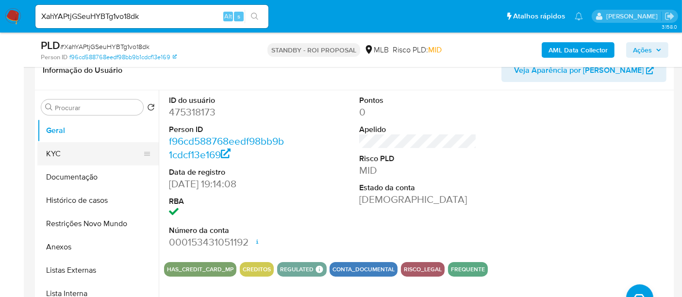
click at [74, 155] on button "KYC" at bounding box center [94, 153] width 114 height 23
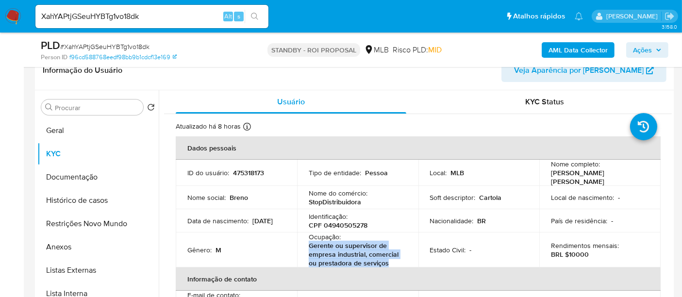
drag, startPoint x: 309, startPoint y: 243, endPoint x: 389, endPoint y: 261, distance: 82.4
click at [389, 261] on p "Gerente ou supervisor de empresa industrial, comercial ou prestadora de serviços" at bounding box center [356, 254] width 94 height 26
copy p "Gerente ou supervisor de empresa industrial, comercial ou prestadora de serviços"
drag, startPoint x: 156, startPoint y: 17, endPoint x: 0, endPoint y: 29, distance: 156.7
click at [0, 29] on nav "Pausado Ver notificaciones XahYAPtjGSeuHYBTg1vo18dk Alt s Atalhos rápidos Presi…" at bounding box center [341, 16] width 682 height 33
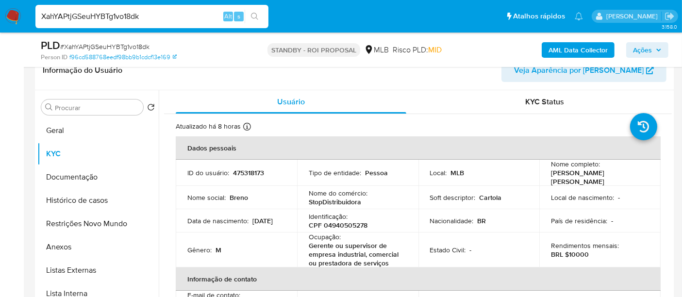
paste input "TRKxkipDdNsboXdPfTFvPLoJ"
type input "TRKxkipDdNsboXdPfTFvPLoJ"
click at [252, 10] on button "search-icon" at bounding box center [255, 17] width 20 height 14
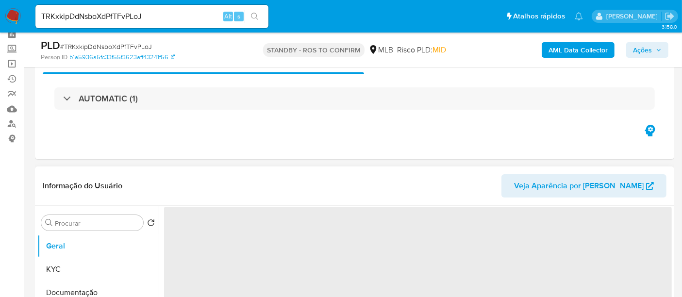
scroll to position [162, 0]
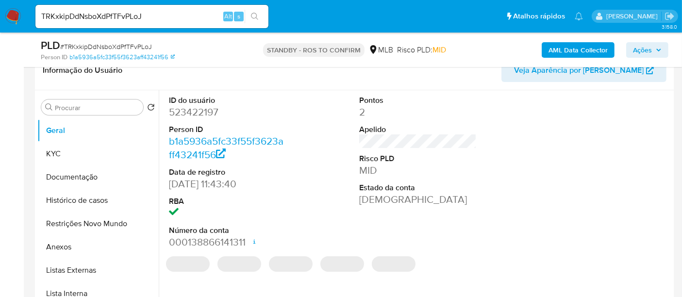
select select "10"
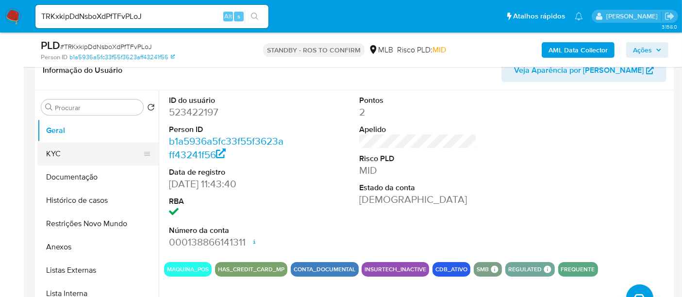
click at [64, 156] on button "KYC" at bounding box center [94, 153] width 114 height 23
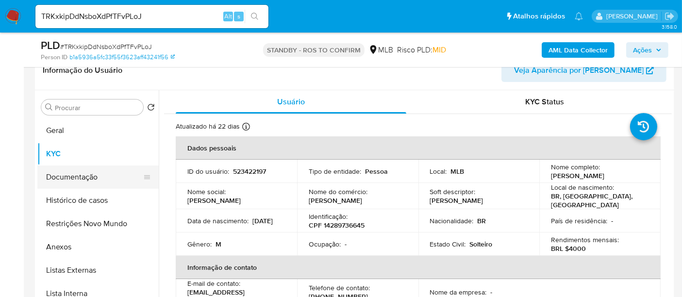
click at [94, 176] on button "Documentação" at bounding box center [94, 176] width 114 height 23
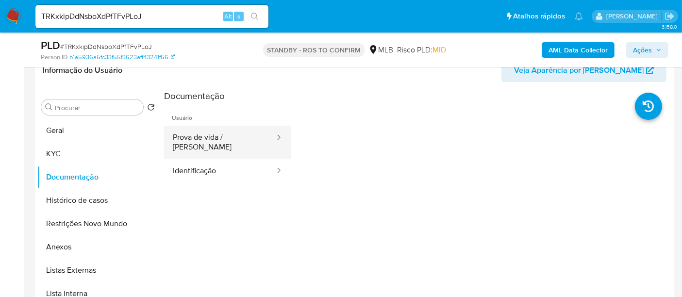
click at [228, 139] on button "Prova de vida / Selfie" at bounding box center [220, 142] width 112 height 33
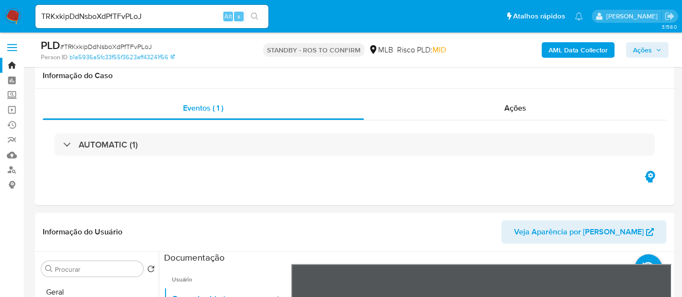
select select "10"
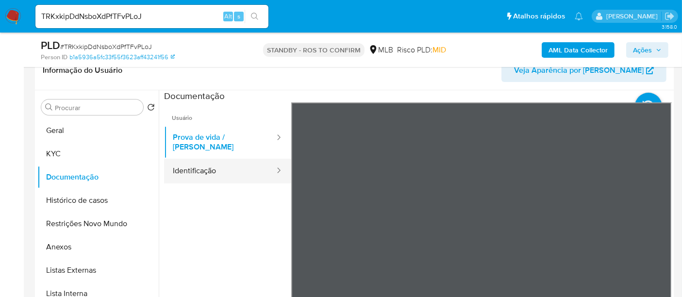
click at [212, 162] on button "Identificação" at bounding box center [220, 171] width 112 height 25
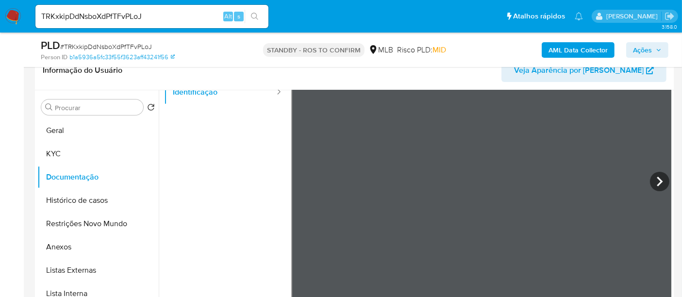
scroll to position [82, 0]
drag, startPoint x: 63, startPoint y: 153, endPoint x: 108, endPoint y: 155, distance: 45.2
click at [63, 152] on button "KYC" at bounding box center [94, 153] width 114 height 23
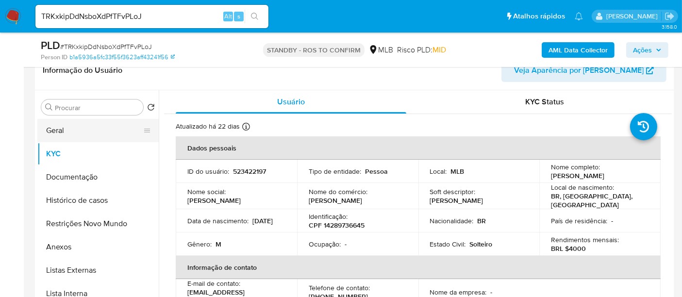
drag, startPoint x: 57, startPoint y: 132, endPoint x: 86, endPoint y: 132, distance: 29.1
click at [57, 132] on button "Geral" at bounding box center [94, 130] width 114 height 23
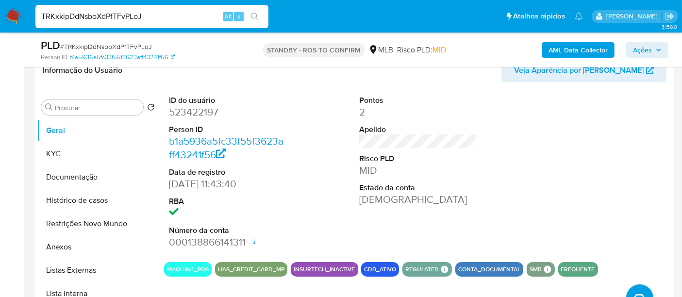
drag, startPoint x: 170, startPoint y: 18, endPoint x: 0, endPoint y: -2, distance: 171.6
paste input "BxPqgGfItGZaOu6nOh2splUI"
type input "BxPqgGfItGZaOu6nOh2splUI"
click at [253, 15] on icon "search-icon" at bounding box center [255, 17] width 8 height 8
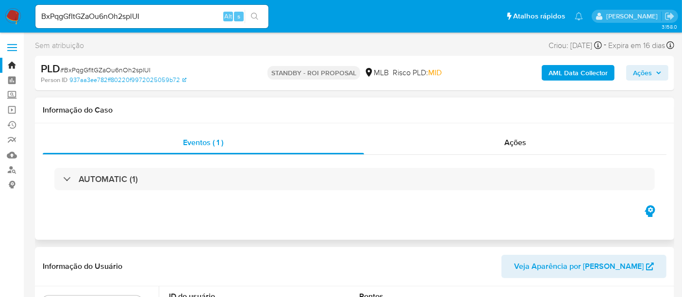
select select "10"
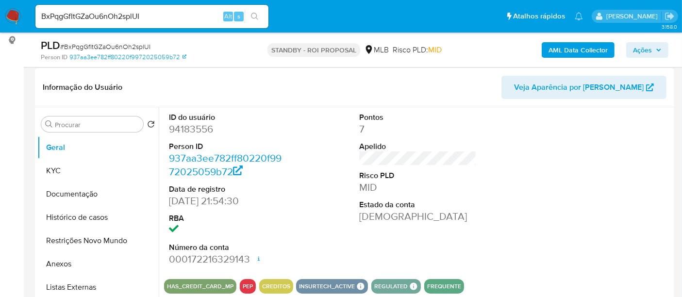
scroll to position [162, 0]
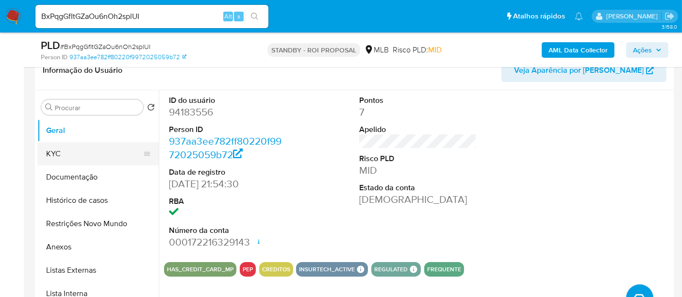
click at [55, 150] on button "KYC" at bounding box center [94, 153] width 114 height 23
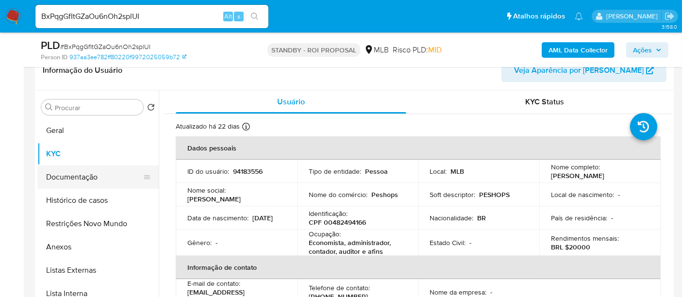
click at [83, 178] on button "Documentação" at bounding box center [94, 176] width 114 height 23
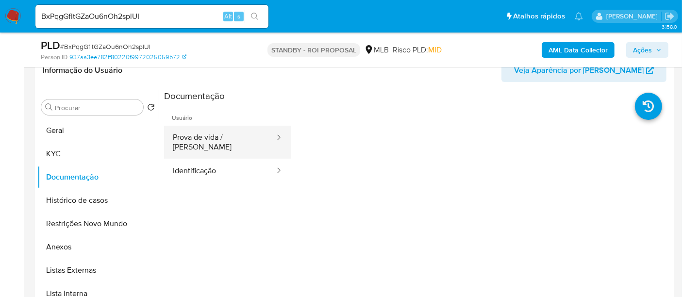
click at [206, 141] on button "Prova de vida / Selfie" at bounding box center [220, 142] width 112 height 33
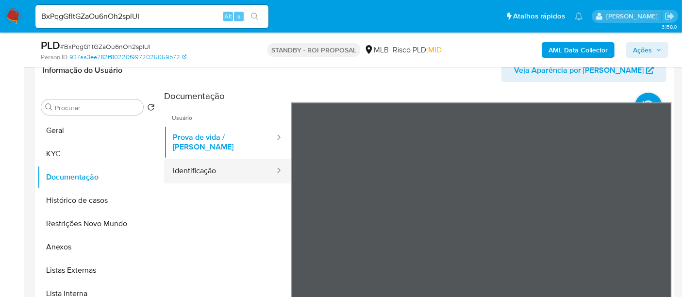
click at [207, 162] on button "Identificação" at bounding box center [220, 171] width 112 height 25
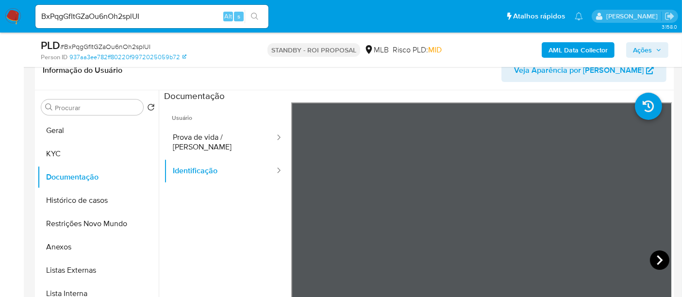
click at [658, 255] on icon at bounding box center [659, 259] width 19 height 19
drag, startPoint x: 154, startPoint y: 16, endPoint x: 0, endPoint y: 27, distance: 154.3
click at [0, 27] on nav "Pausado Ver notificaciones BxPqgGfItGZaOu6nOh2splUI Alt s Atalhos rápidos Presi…" at bounding box center [341, 16] width 682 height 33
paste input "nWEX2qDBkiwRIrm3DaLJEX0n"
type input "nWEX2qDBkiwRIrm3DaLJEX0n"
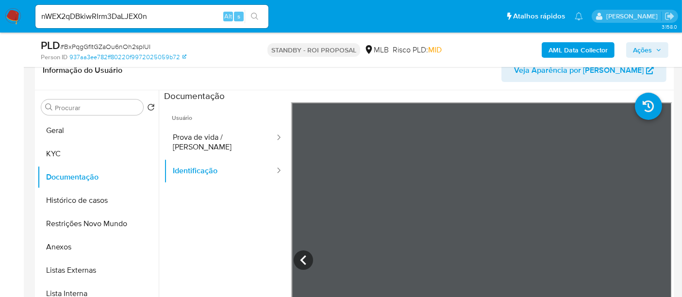
drag, startPoint x: 258, startPoint y: 12, endPoint x: 304, endPoint y: 23, distance: 47.6
click at [258, 12] on button "search-icon" at bounding box center [255, 17] width 20 height 14
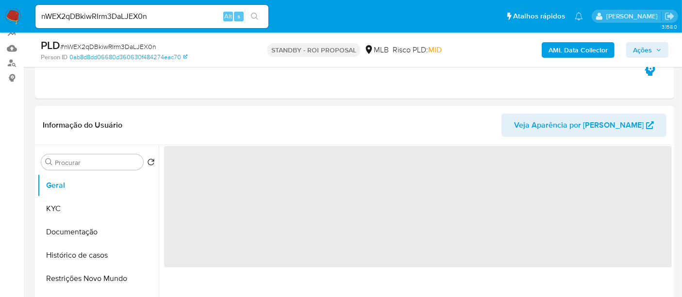
scroll to position [108, 0]
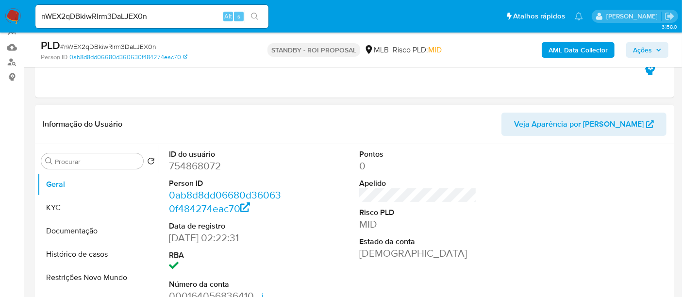
select select "10"
drag, startPoint x: 61, startPoint y: 206, endPoint x: 70, endPoint y: 206, distance: 9.2
click at [61, 206] on button "KYC" at bounding box center [94, 207] width 114 height 23
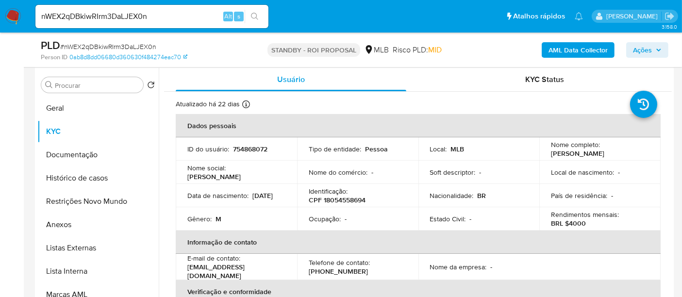
scroll to position [197, 0]
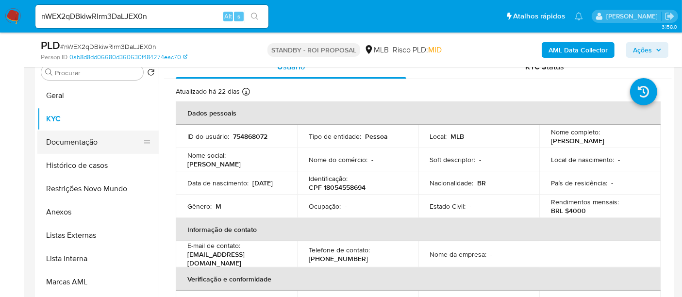
drag, startPoint x: 83, startPoint y: 142, endPoint x: 144, endPoint y: 148, distance: 61.0
click at [84, 142] on button "Documentação" at bounding box center [94, 142] width 114 height 23
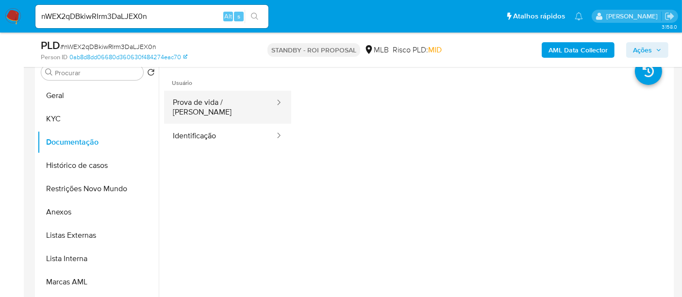
drag, startPoint x: 204, startPoint y: 104, endPoint x: 216, endPoint y: 105, distance: 12.1
click at [204, 103] on button "Prova de vida / Selfie" at bounding box center [220, 107] width 112 height 33
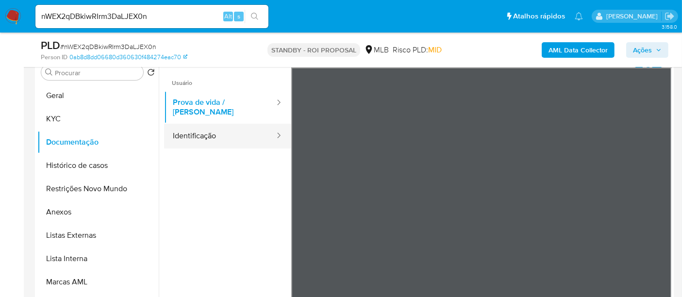
click at [227, 130] on button "Identificação" at bounding box center [220, 136] width 112 height 25
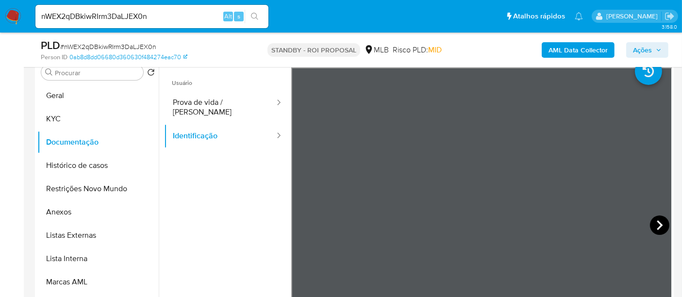
click at [656, 220] on icon at bounding box center [659, 224] width 19 height 19
drag, startPoint x: 65, startPoint y: 95, endPoint x: 161, endPoint y: 95, distance: 95.6
click at [65, 95] on button "Geral" at bounding box center [97, 95] width 121 height 23
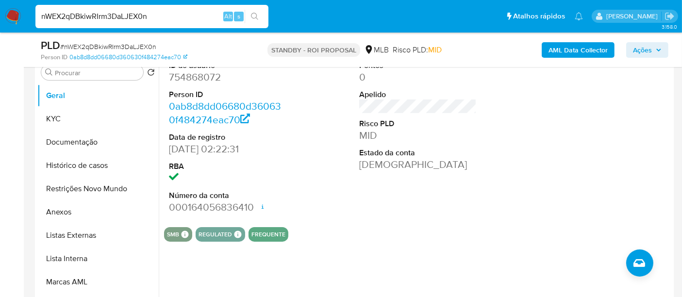
drag, startPoint x: 62, startPoint y: 23, endPoint x: 0, endPoint y: 17, distance: 62.3
click at [0, 17] on nav "Pausado Ver notificaciones nWEX2qDBkiwRIrm3DaLJEX0n Alt s Atalhos rápidos Presi…" at bounding box center [341, 16] width 682 height 33
paste input "xZf8CvJC6gkNj49spb4cosGa"
type input "xZf8CvJC6gkNj49spb4cosGa"
click at [256, 15] on icon "search-icon" at bounding box center [255, 17] width 8 height 8
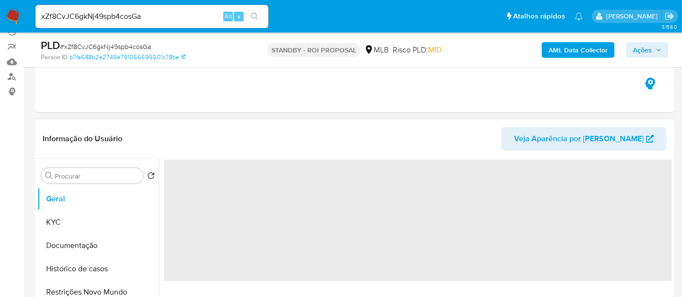
scroll to position [108, 0]
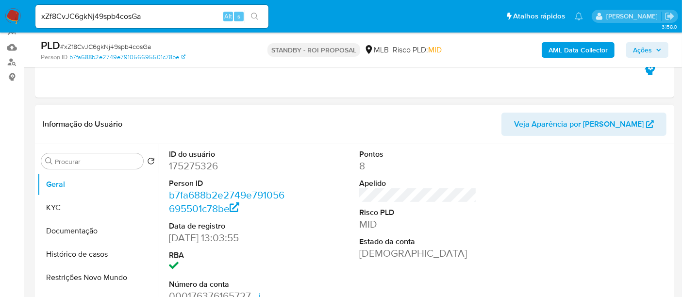
select select "10"
drag, startPoint x: 67, startPoint y: 206, endPoint x: 119, endPoint y: 206, distance: 51.9
click at [68, 206] on button "KYC" at bounding box center [94, 207] width 114 height 23
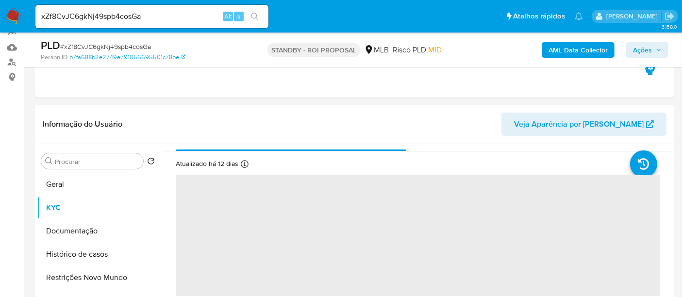
scroll to position [0, 0]
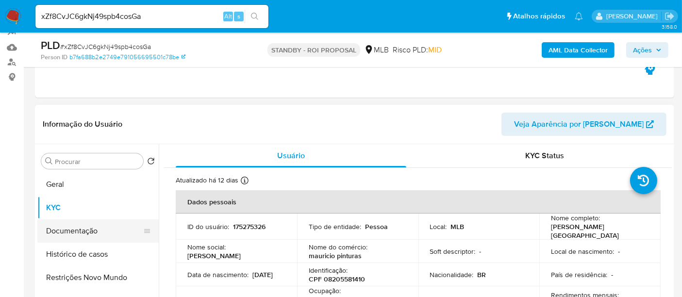
click at [91, 233] on button "Documentação" at bounding box center [94, 230] width 114 height 23
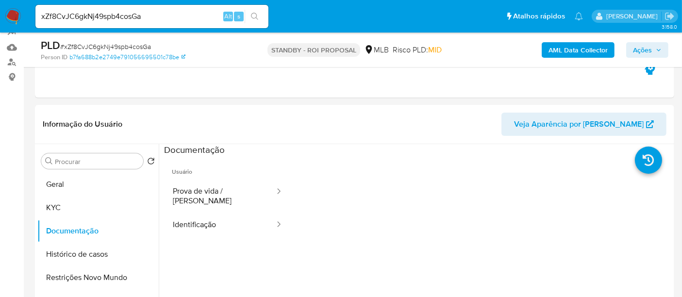
scroll to position [131, 0]
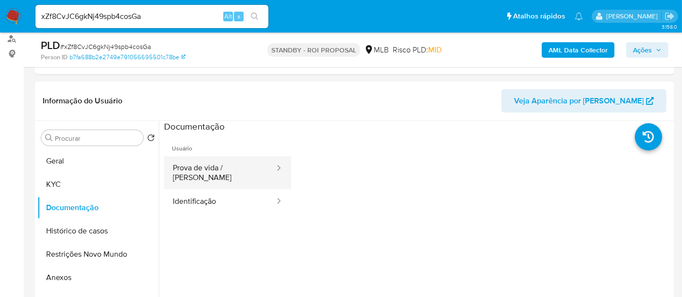
drag, startPoint x: 197, startPoint y: 165, endPoint x: 265, endPoint y: 179, distance: 69.9
click at [198, 165] on button "Prova de vida / Selfie" at bounding box center [220, 172] width 112 height 33
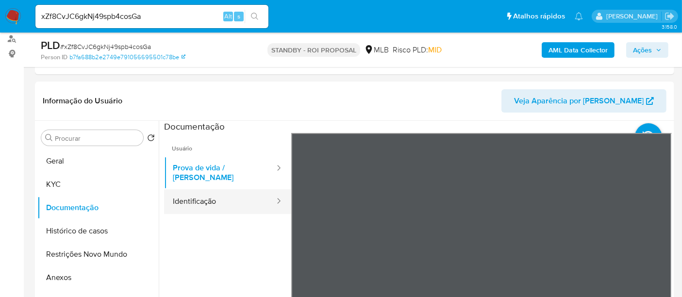
click at [201, 189] on button "Identificação" at bounding box center [220, 201] width 112 height 25
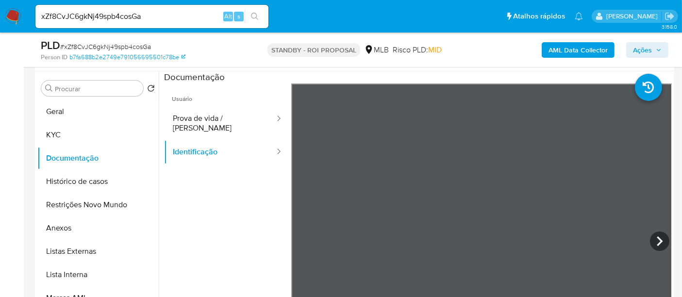
scroll to position [184, 0]
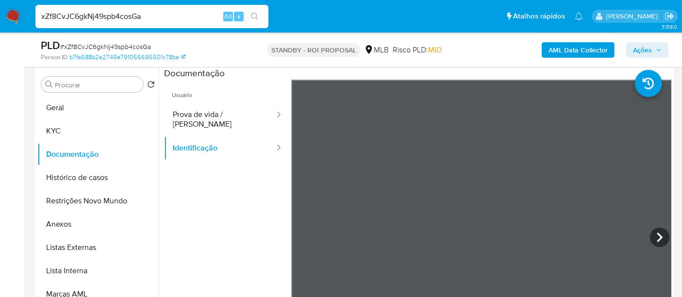
drag, startPoint x: 4, startPoint y: 22, endPoint x: 0, endPoint y: 15, distance: 8.9
click at [0, 15] on nav "Pausado Ver notificaciones xZf8CvJC6gkNj49spb4cosGa Alt s Atalhos rápidos Presi…" at bounding box center [341, 16] width 682 height 33
paste input "EwEgkHBaSL71X9vgeA4jIE0"
type input "xEwEgkHBaSL71X9vgeA4jIE0"
click at [255, 14] on icon "search-icon" at bounding box center [255, 17] width 8 height 8
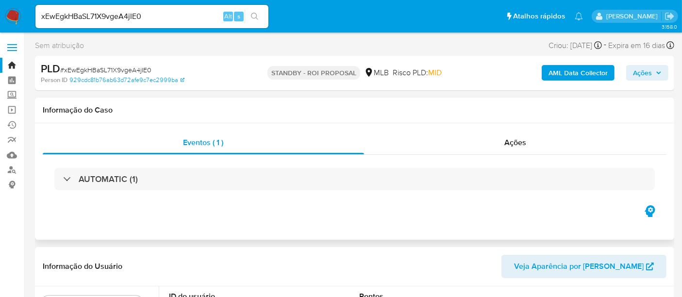
select select "10"
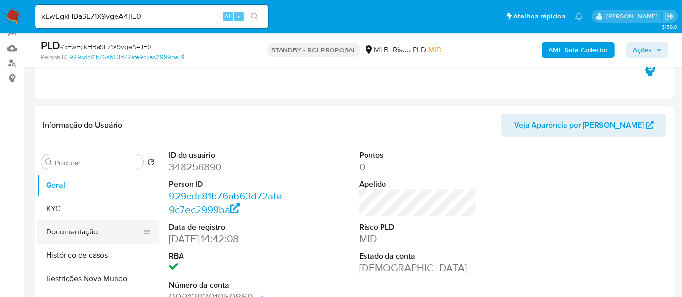
scroll to position [108, 0]
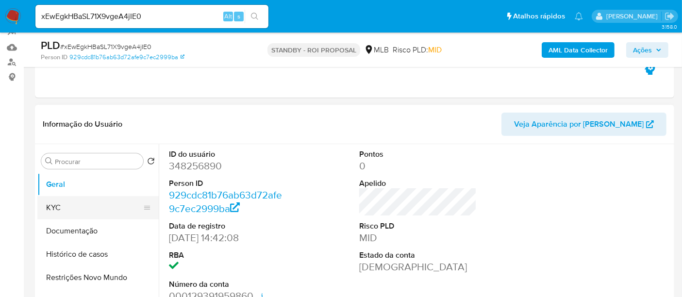
click at [60, 203] on button "KYC" at bounding box center [94, 207] width 114 height 23
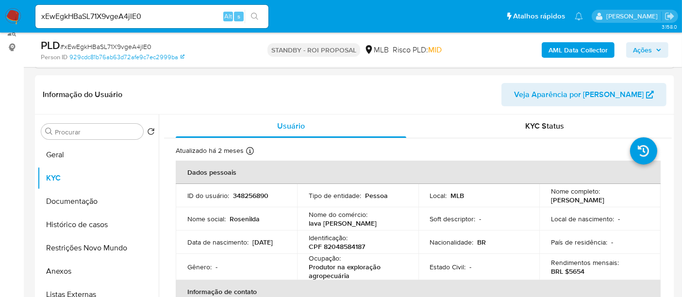
scroll to position [164, 0]
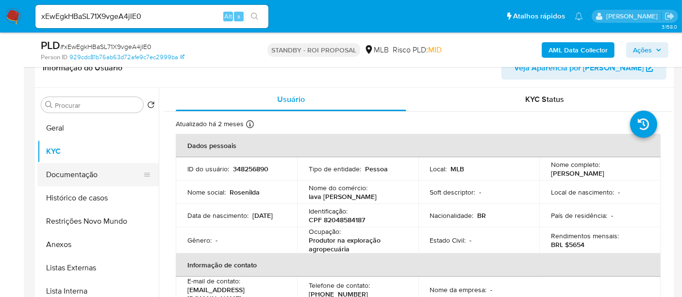
click at [81, 176] on button "Documentação" at bounding box center [94, 174] width 114 height 23
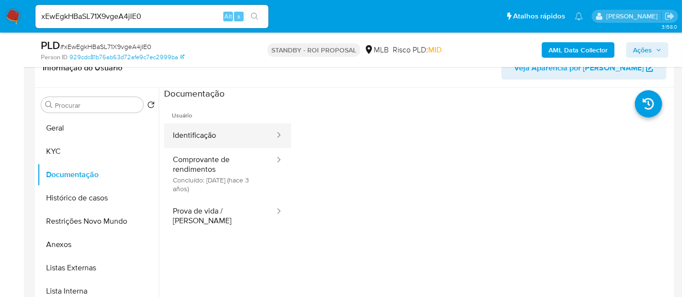
click at [202, 132] on button "Identificação" at bounding box center [220, 135] width 112 height 25
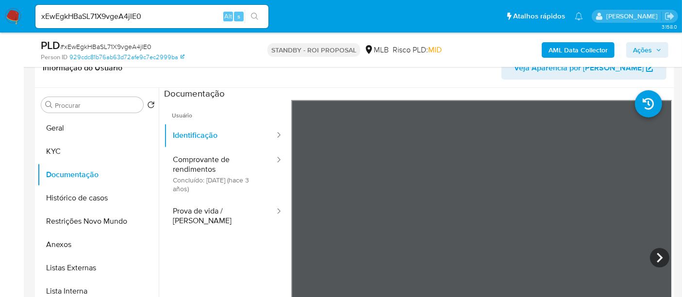
drag, startPoint x: 208, startPoint y: 163, endPoint x: 288, endPoint y: 163, distance: 80.1
click at [208, 163] on button "Comprovante de rendimentos Concluído: 21/04/2022 (hace 3 años)" at bounding box center [220, 173] width 112 height 51
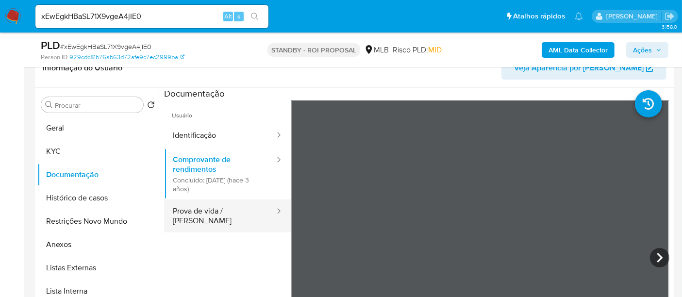
drag, startPoint x: 224, startPoint y: 213, endPoint x: 281, endPoint y: 213, distance: 56.8
click at [226, 213] on button "Prova de vida / Selfie" at bounding box center [220, 215] width 112 height 33
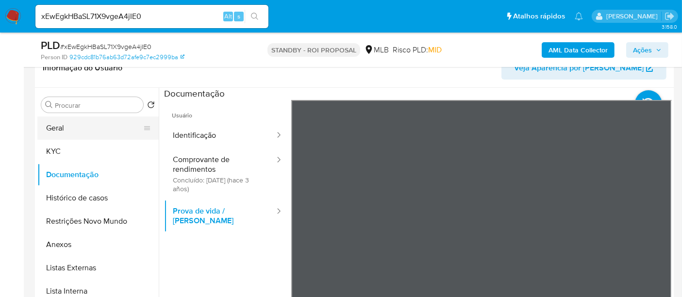
click at [53, 125] on button "Geral" at bounding box center [94, 127] width 114 height 23
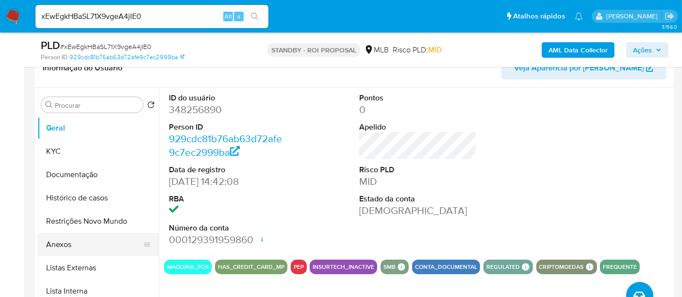
click at [68, 243] on button "Anexos" at bounding box center [94, 244] width 114 height 23
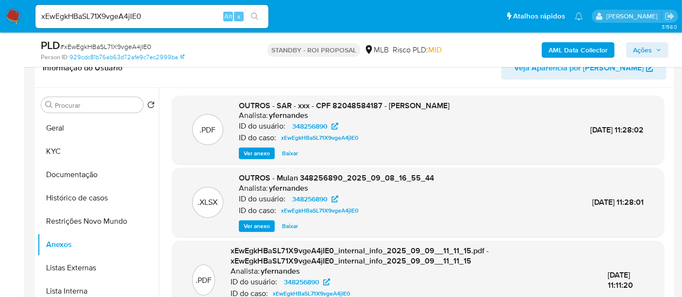
click at [259, 150] on span "Ver anexo" at bounding box center [257, 154] width 26 height 10
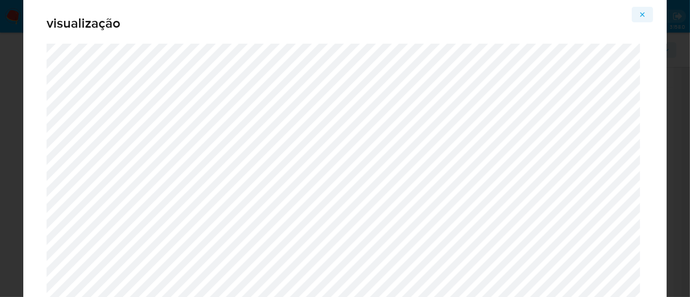
click at [644, 13] on icon "Attachment preview" at bounding box center [643, 14] width 4 height 4
